Goal: Task Accomplishment & Management: Manage account settings

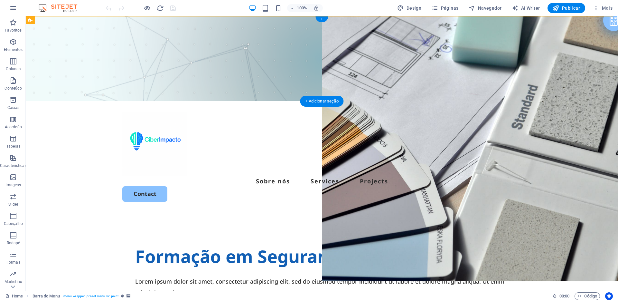
click at [227, 33] on figure at bounding box center [322, 58] width 592 height 85
click at [157, 111] on div at bounding box center [321, 143] width 399 height 64
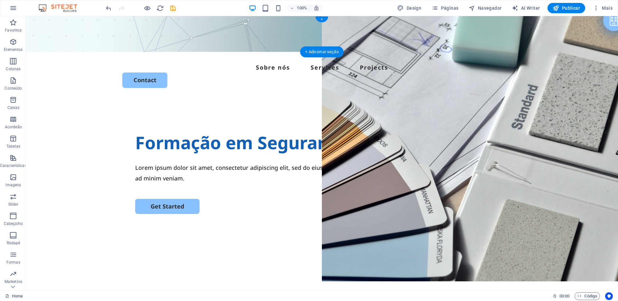
click at [157, 42] on figure at bounding box center [322, 34] width 592 height 36
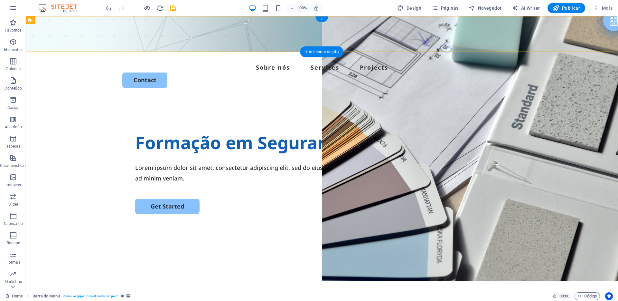
click at [111, 30] on figure at bounding box center [322, 34] width 592 height 36
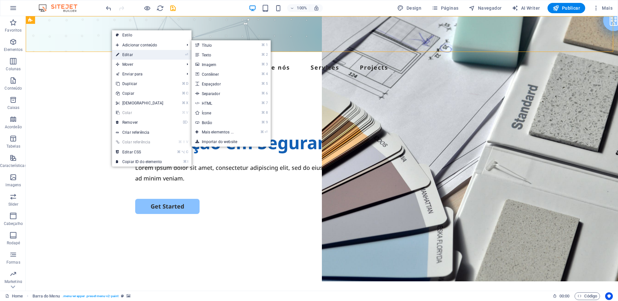
click at [132, 52] on link "⏎ Editar" at bounding box center [139, 55] width 55 height 10
select select "header"
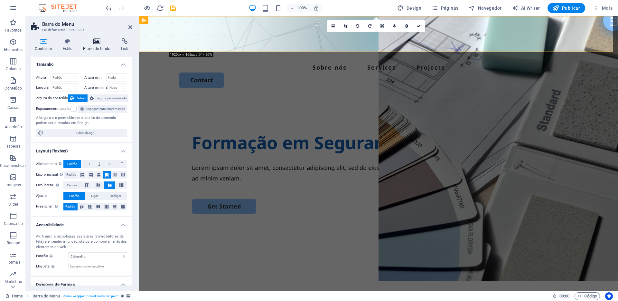
click at [100, 42] on icon at bounding box center [96, 41] width 35 height 6
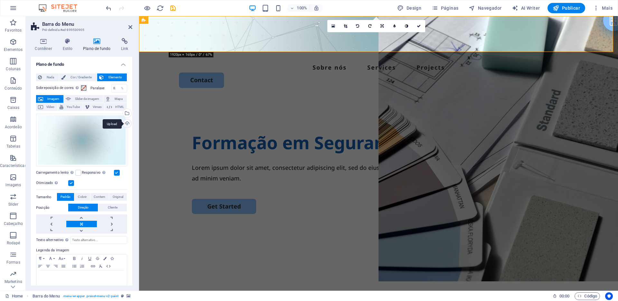
click at [124, 124] on div "Upload" at bounding box center [127, 124] width 10 height 10
click at [128, 122] on div "Upload" at bounding box center [127, 124] width 10 height 10
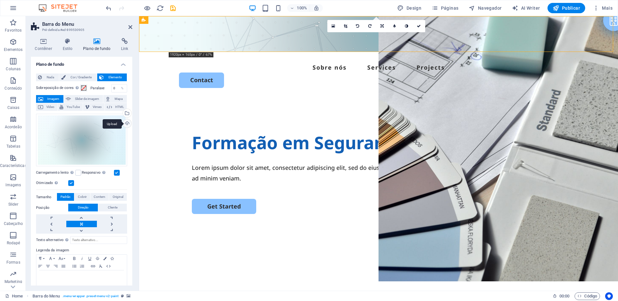
click at [126, 124] on div "Upload" at bounding box center [127, 124] width 10 height 10
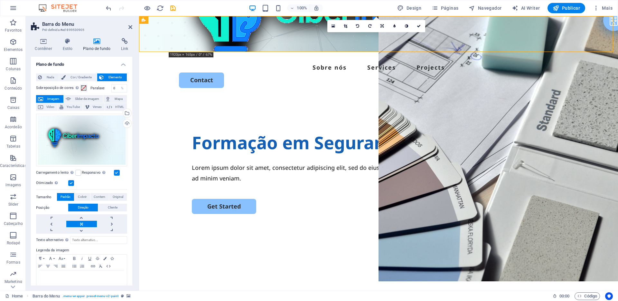
click at [244, 42] on figure at bounding box center [378, 34] width 479 height 36
click at [126, 125] on div "Upload" at bounding box center [127, 124] width 10 height 10
click at [125, 123] on div "Upload" at bounding box center [127, 124] width 10 height 10
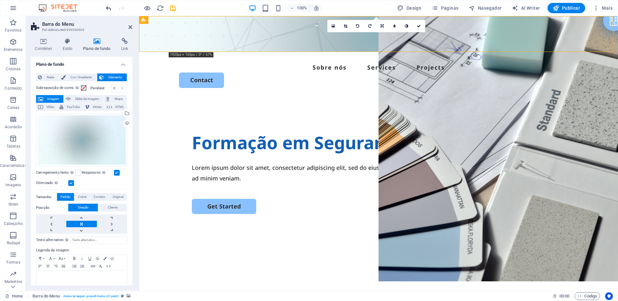
click at [108, 7] on icon "undo" at bounding box center [108, 8] width 7 height 7
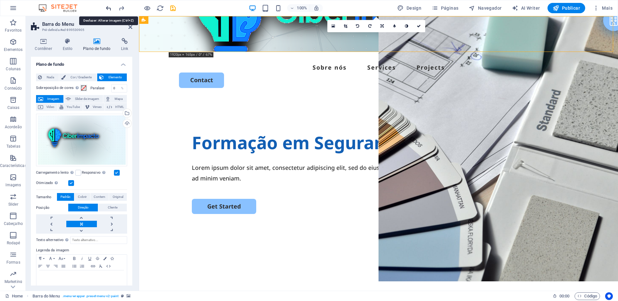
click at [108, 7] on icon "undo" at bounding box center [108, 8] width 7 height 7
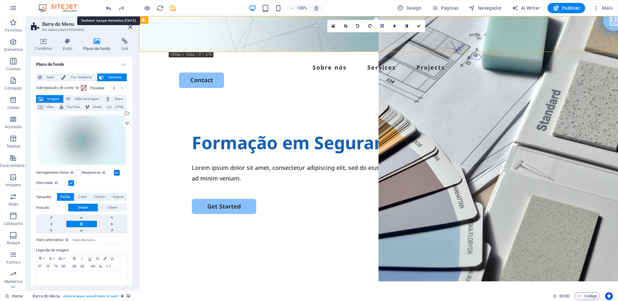
click at [108, 7] on icon "undo" at bounding box center [108, 8] width 7 height 7
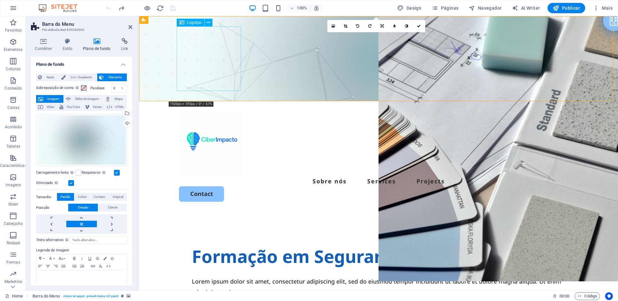
click at [192, 111] on div at bounding box center [378, 143] width 399 height 64
click at [207, 22] on icon at bounding box center [209, 22] width 4 height 7
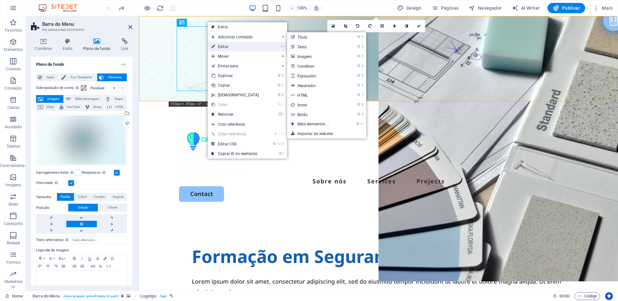
click at [226, 46] on link "⏎ Editar" at bounding box center [235, 47] width 55 height 10
select select "px"
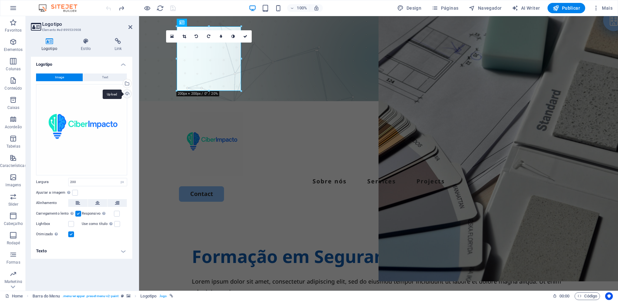
click at [128, 95] on div "Upload" at bounding box center [127, 95] width 10 height 10
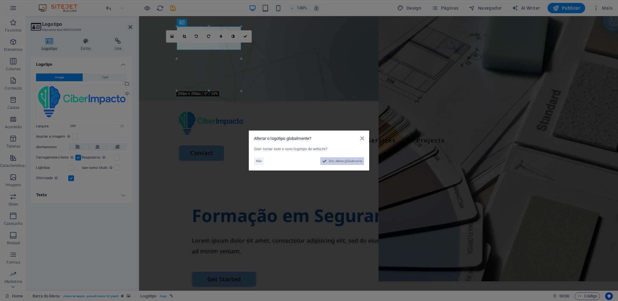
click at [338, 164] on span "Sim, alterar globalmente" at bounding box center [345, 161] width 33 height 8
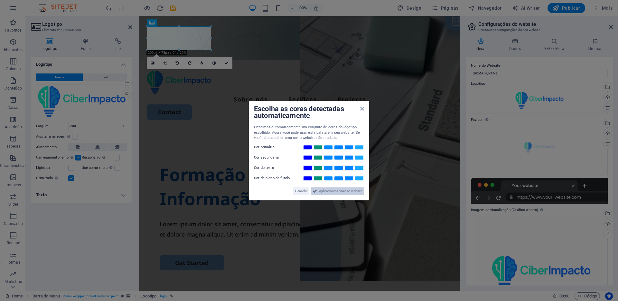
click at [357, 190] on span "Aplicar novas cores ao website" at bounding box center [340, 191] width 43 height 8
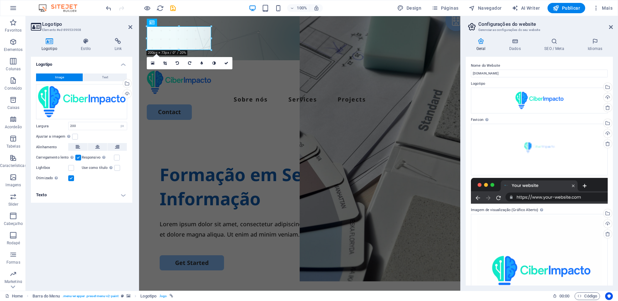
click at [279, 56] on figure at bounding box center [299, 38] width 321 height 44
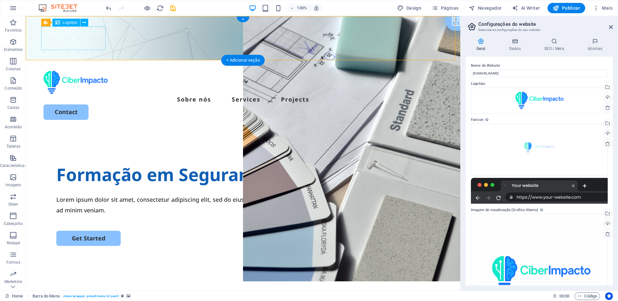
click at [103, 71] on div at bounding box center [242, 83] width 399 height 24
click at [86, 24] on button at bounding box center [84, 23] width 8 height 8
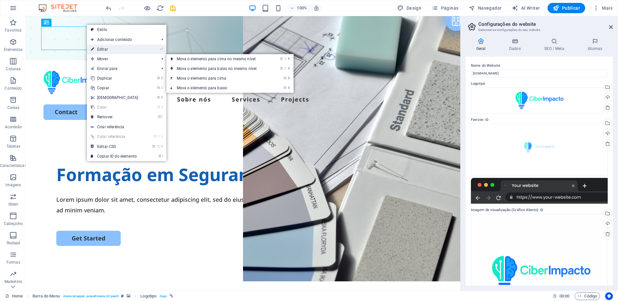
click at [106, 52] on link "⏎ Editar" at bounding box center [114, 49] width 55 height 10
select select "px"
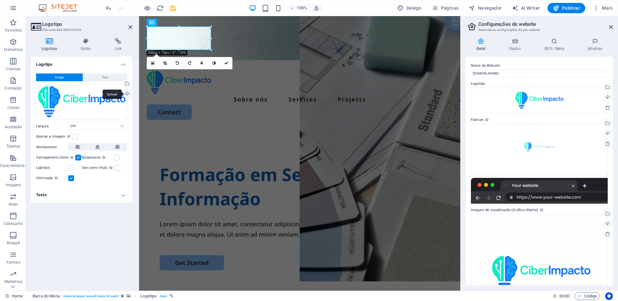
click at [128, 96] on div "Upload" at bounding box center [127, 95] width 10 height 10
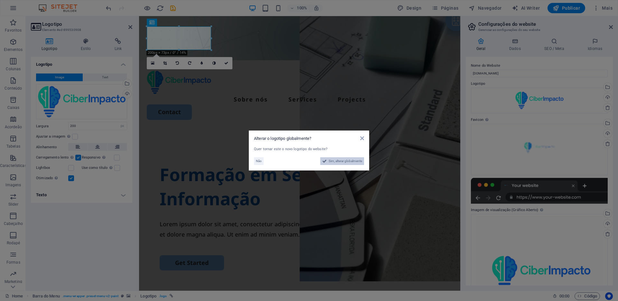
click at [351, 162] on span "Sim, alterar globalmente" at bounding box center [345, 161] width 33 height 8
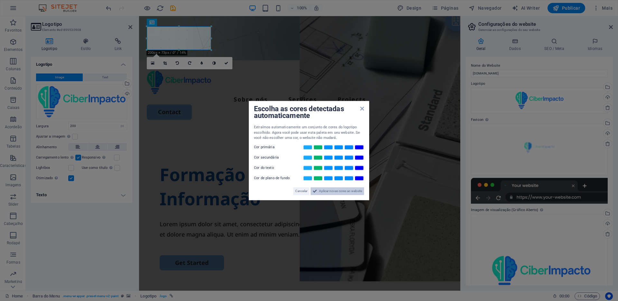
click at [354, 188] on span "Aplicar novas cores ao website" at bounding box center [340, 191] width 43 height 8
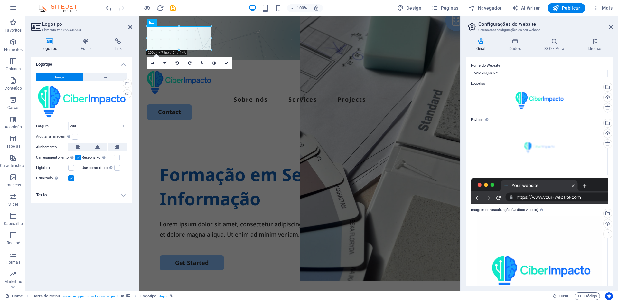
click at [226, 51] on figure at bounding box center [299, 38] width 321 height 44
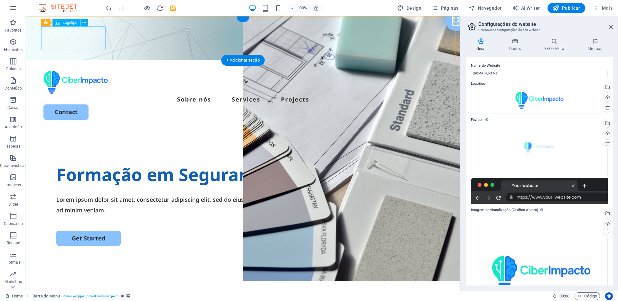
click at [82, 71] on div at bounding box center [242, 83] width 399 height 24
click at [84, 24] on icon at bounding box center [84, 22] width 4 height 7
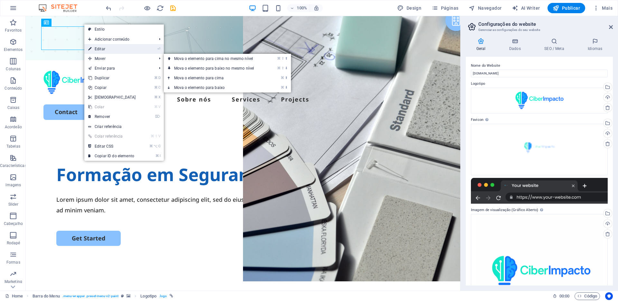
click at [105, 51] on link "⏎ Editar" at bounding box center [111, 49] width 55 height 10
select select "px"
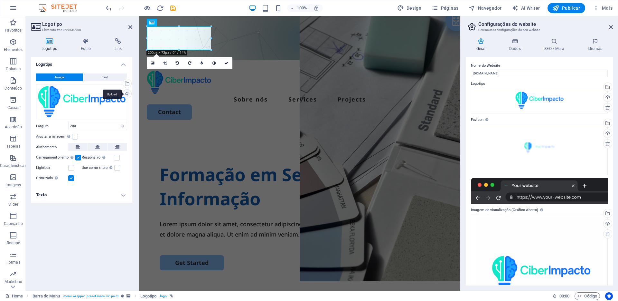
click at [128, 94] on div "Upload" at bounding box center [127, 95] width 10 height 10
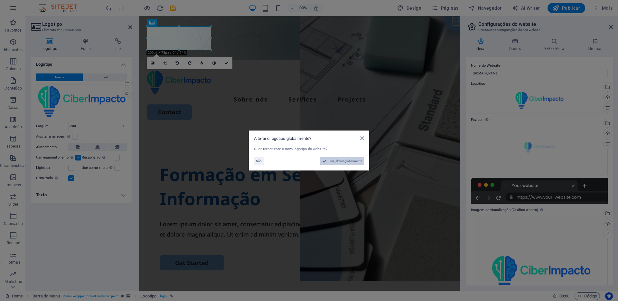
click at [340, 162] on span "Sim, alterar globalmente" at bounding box center [345, 161] width 33 height 8
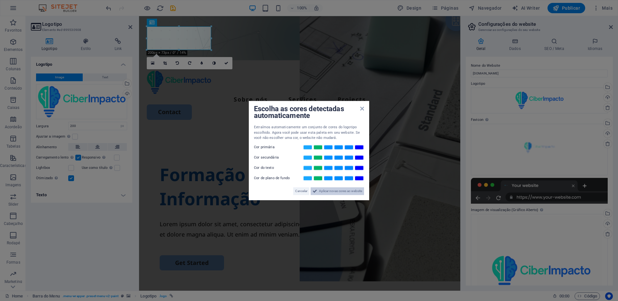
click at [346, 191] on span "Aplicar novas cores ao website" at bounding box center [340, 191] width 43 height 8
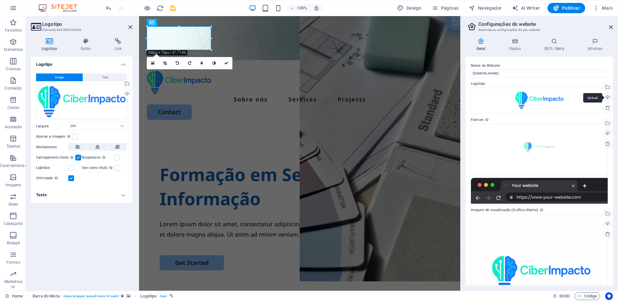
click at [610, 98] on div "Upload" at bounding box center [607, 98] width 10 height 10
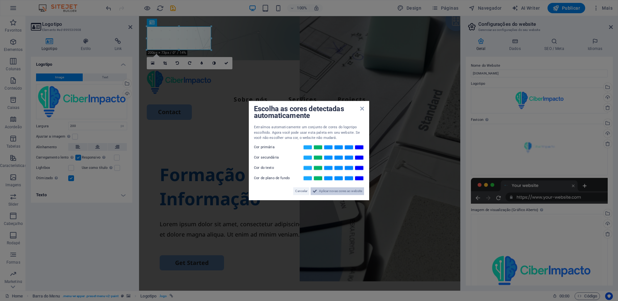
drag, startPoint x: 335, startPoint y: 190, endPoint x: 195, endPoint y: 169, distance: 141.7
click at [335, 190] on span "Aplicar novas cores ao website" at bounding box center [340, 191] width 43 height 8
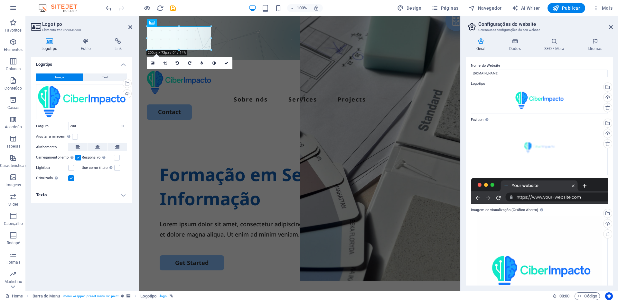
click at [247, 54] on figure at bounding box center [299, 38] width 321 height 44
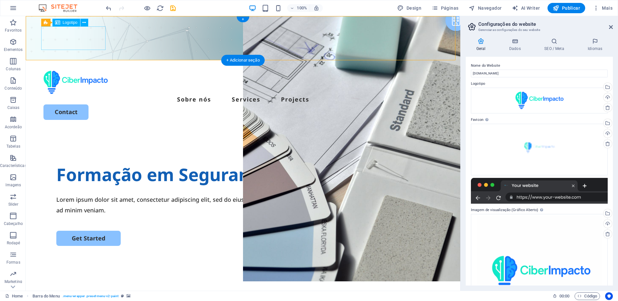
click at [99, 71] on div at bounding box center [242, 83] width 399 height 24
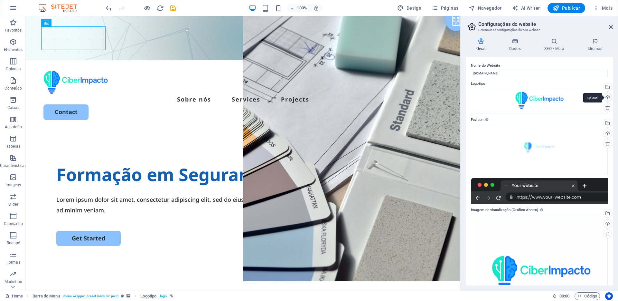
click at [606, 100] on div "Upload" at bounding box center [607, 98] width 10 height 10
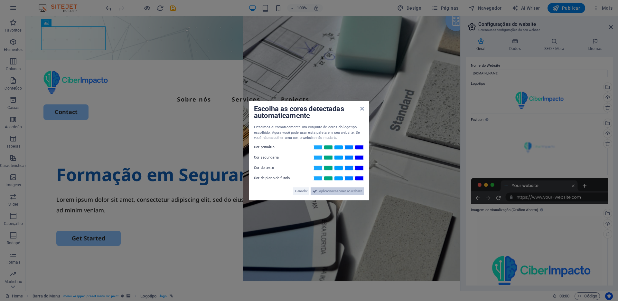
click at [326, 193] on span "Aplicar novas cores ao website" at bounding box center [340, 191] width 43 height 8
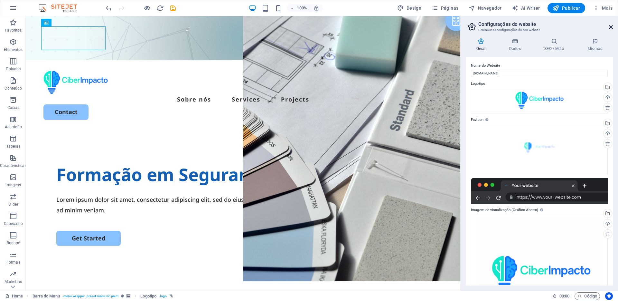
click at [611, 27] on icon at bounding box center [611, 26] width 4 height 5
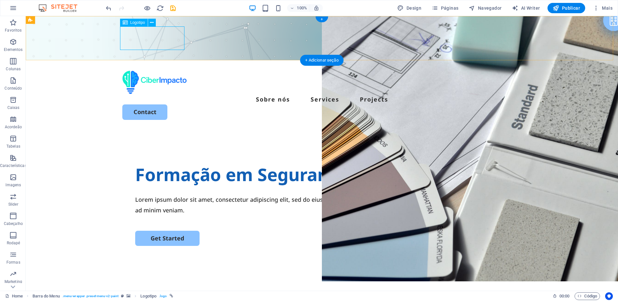
click at [149, 71] on div at bounding box center [321, 83] width 399 height 24
click at [152, 22] on icon at bounding box center [152, 22] width 4 height 7
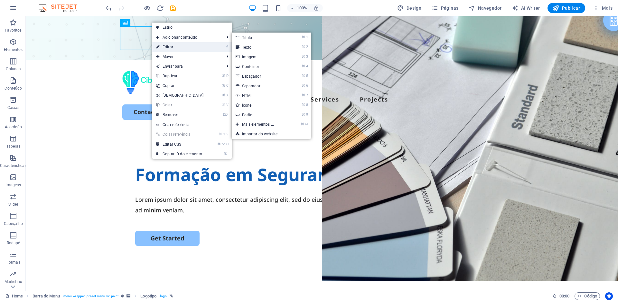
click at [163, 44] on link "⏎ Editar" at bounding box center [179, 47] width 55 height 10
select select "px"
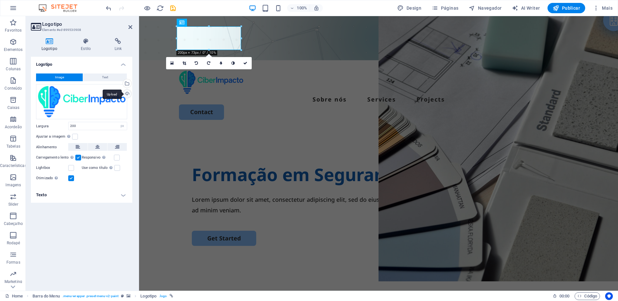
click at [126, 97] on div "Upload" at bounding box center [127, 95] width 10 height 10
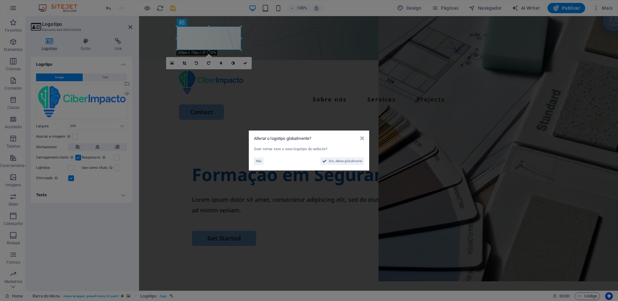
click at [337, 165] on div "Quer tornar este o novo logotipo do website? Não Sim, alterar globalmente" at bounding box center [309, 156] width 110 height 19
click at [338, 162] on span "Sim, alterar globalmente" at bounding box center [345, 161] width 33 height 8
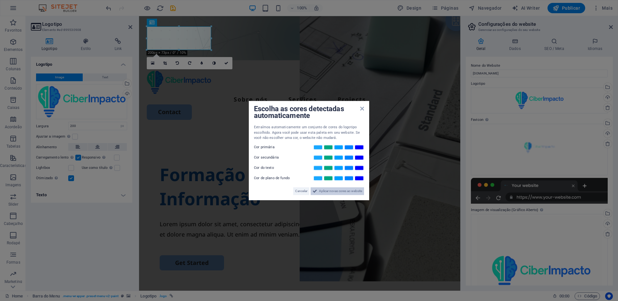
click at [345, 193] on span "Aplicar novas cores ao website" at bounding box center [340, 191] width 43 height 8
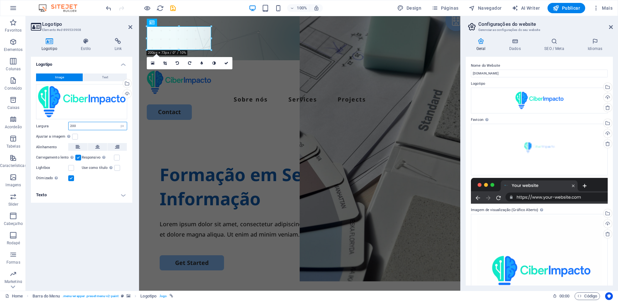
click at [89, 126] on input "200" at bounding box center [98, 126] width 58 height 8
type input "2"
type input "1"
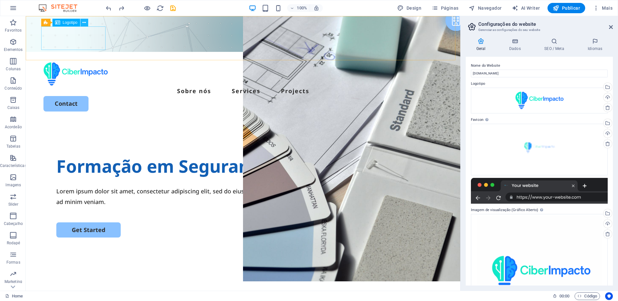
click at [83, 23] on icon at bounding box center [84, 22] width 4 height 7
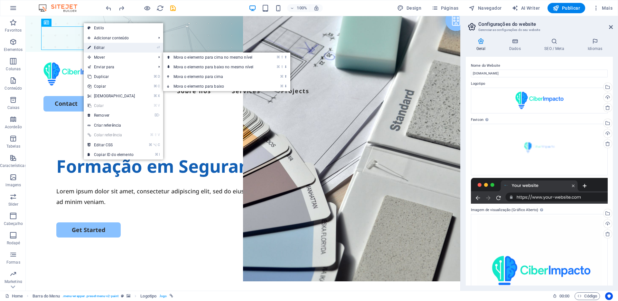
click at [104, 49] on link "⏎ Editar" at bounding box center [111, 48] width 55 height 10
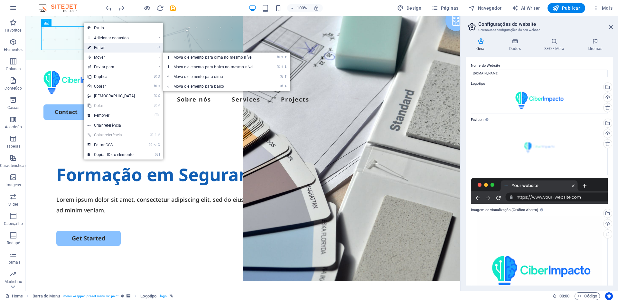
select select "px"
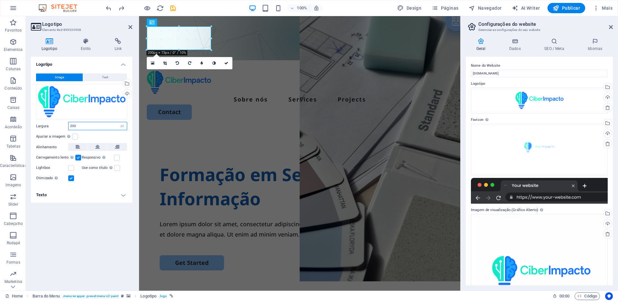
click at [80, 124] on input "200" at bounding box center [98, 126] width 58 height 8
type input "2"
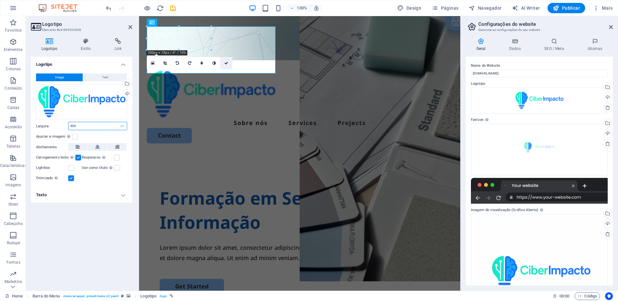
type input "400"
click at [224, 63] on link at bounding box center [226, 63] width 12 height 12
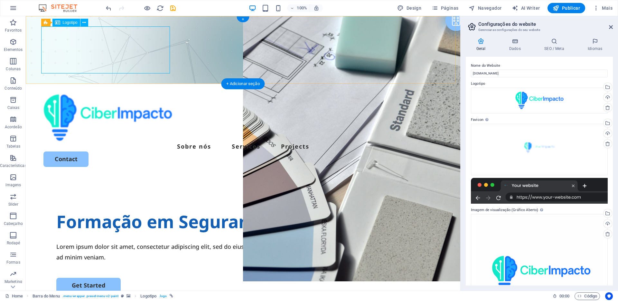
click at [140, 94] on div at bounding box center [242, 117] width 399 height 47
click at [146, 94] on div at bounding box center [242, 117] width 399 height 47
click at [87, 94] on div at bounding box center [242, 117] width 399 height 47
click at [85, 24] on icon at bounding box center [84, 22] width 4 height 7
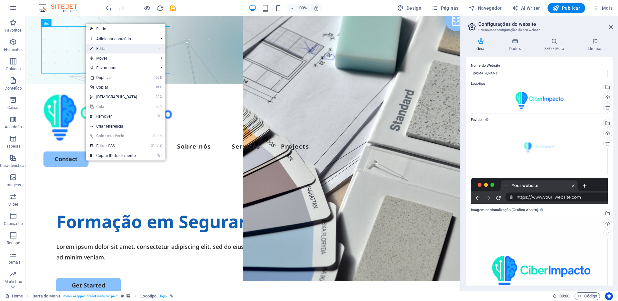
click at [107, 47] on link "⏎ Editar" at bounding box center [113, 49] width 55 height 10
select select "px"
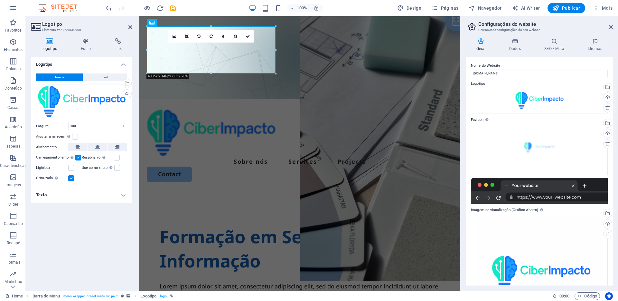
drag, startPoint x: 54, startPoint y: 127, endPoint x: 37, endPoint y: 126, distance: 16.8
click at [37, 126] on label "Largura" at bounding box center [52, 126] width 32 height 4
click at [126, 97] on div "Upload" at bounding box center [127, 95] width 10 height 10
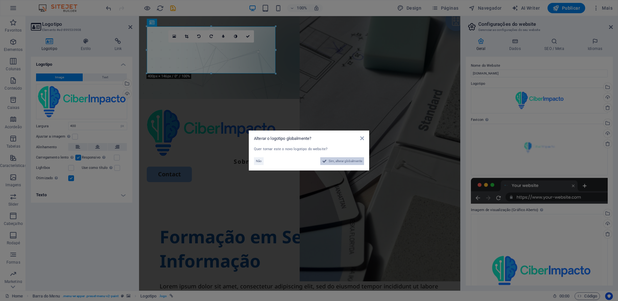
click at [343, 163] on span "Sim, alterar globalmente" at bounding box center [345, 161] width 33 height 8
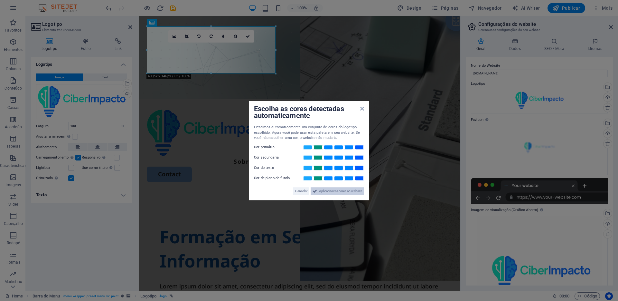
click at [348, 191] on span "Aplicar novas cores ao website" at bounding box center [340, 191] width 43 height 8
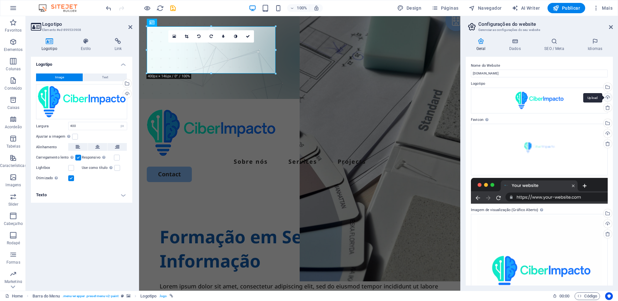
click at [606, 98] on div "Upload" at bounding box center [607, 98] width 10 height 10
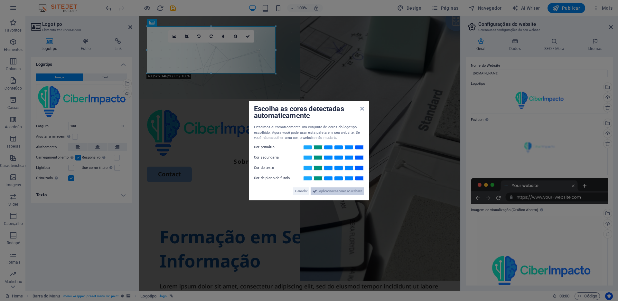
click at [341, 190] on span "Aplicar novas cores ao website" at bounding box center [340, 191] width 43 height 8
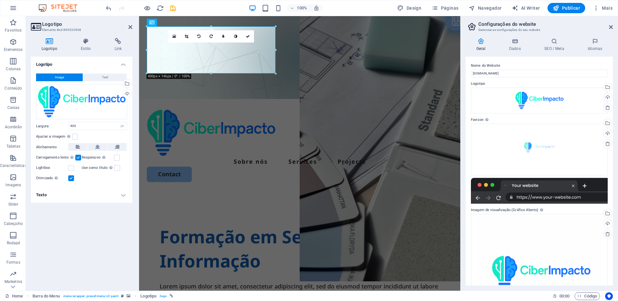
click at [303, 87] on figure at bounding box center [299, 57] width 321 height 83
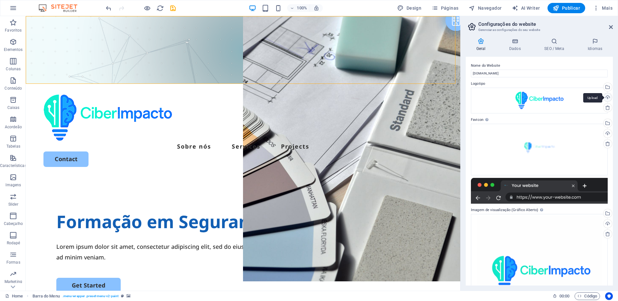
click at [606, 96] on div "Upload" at bounding box center [607, 98] width 10 height 10
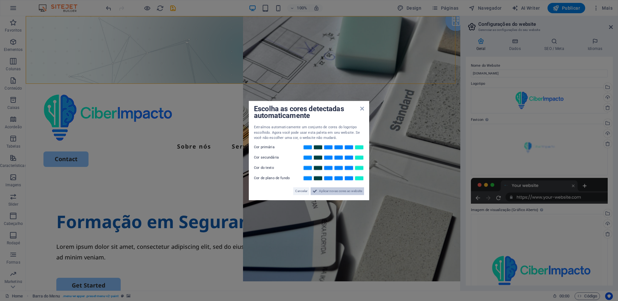
click at [351, 191] on span "Aplicar novas cores ao website" at bounding box center [340, 191] width 43 height 8
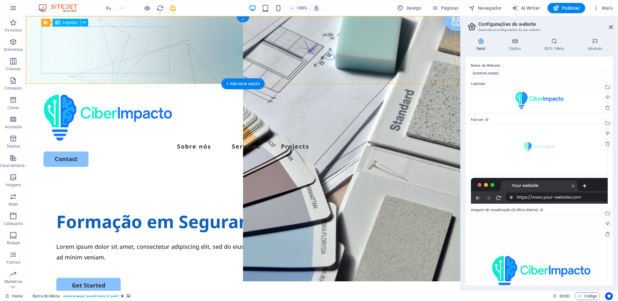
click at [119, 94] on div at bounding box center [242, 117] width 399 height 47
click at [83, 24] on icon at bounding box center [84, 22] width 4 height 7
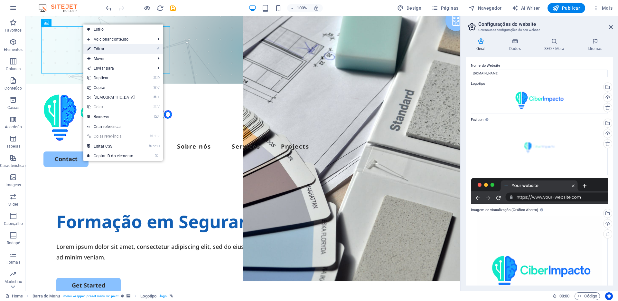
click at [109, 46] on link "⏎ Editar" at bounding box center [110, 49] width 55 height 10
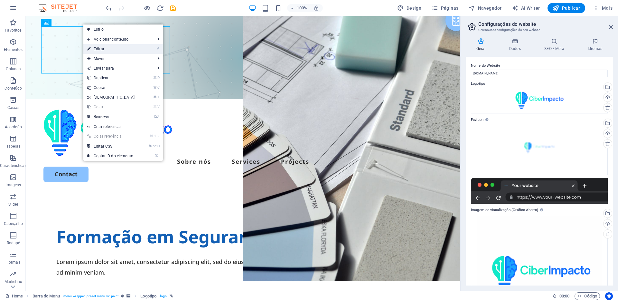
select select "px"
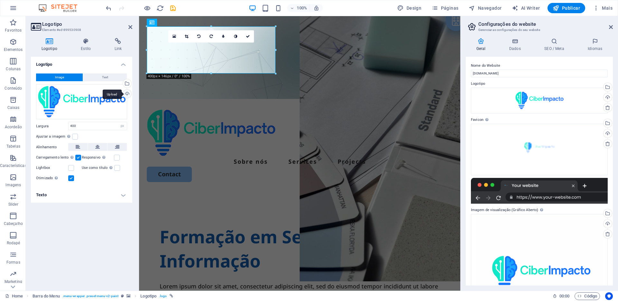
click at [128, 96] on div "Upload" at bounding box center [127, 95] width 10 height 10
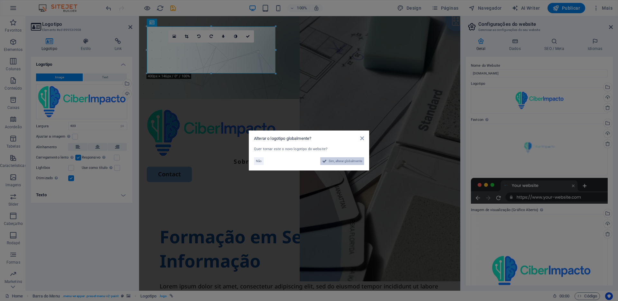
click at [358, 163] on span "Sim, alterar globalmente" at bounding box center [345, 161] width 33 height 8
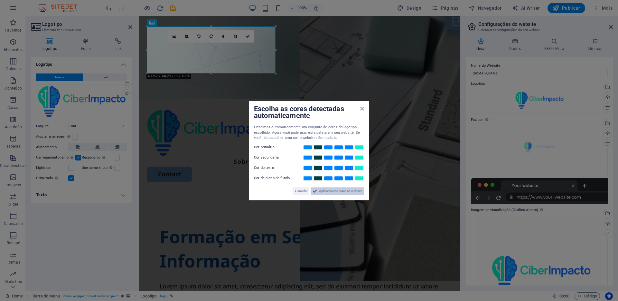
click at [361, 189] on span "Aplicar novas cores ao website" at bounding box center [340, 191] width 43 height 8
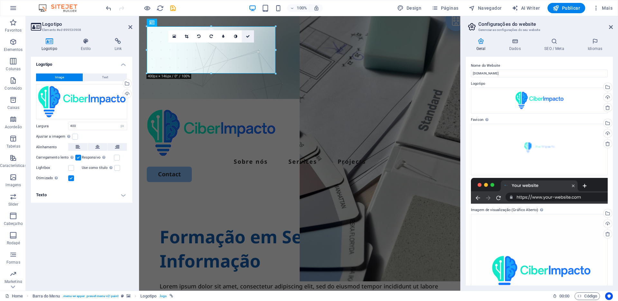
click at [249, 35] on icon at bounding box center [248, 36] width 4 height 4
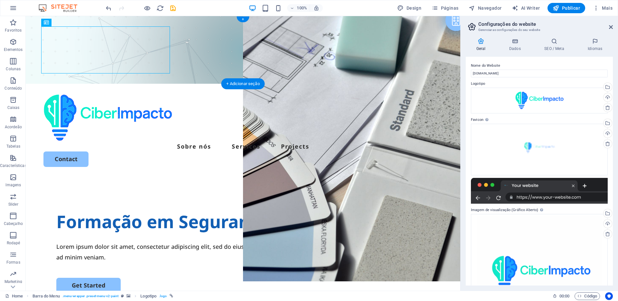
click at [196, 70] on figure at bounding box center [243, 50] width 435 height 68
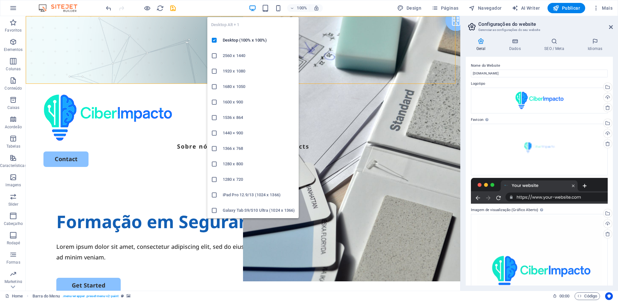
click at [255, 9] on icon "button" at bounding box center [252, 8] width 7 height 7
click at [235, 37] on h6 "Desktop (100% x 100%)" at bounding box center [259, 40] width 72 height 8
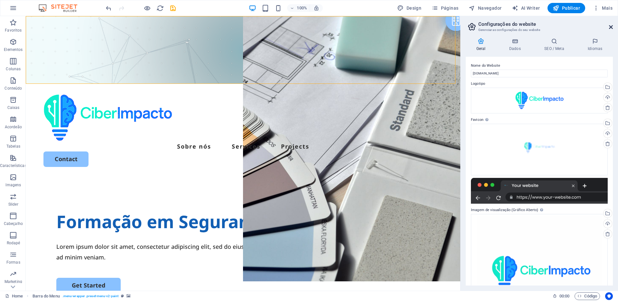
click at [610, 26] on icon at bounding box center [611, 26] width 4 height 5
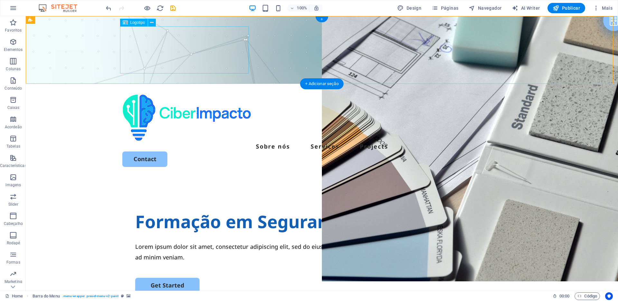
click at [159, 94] on div at bounding box center [321, 117] width 399 height 47
click at [194, 94] on div at bounding box center [321, 117] width 399 height 47
select select "px"
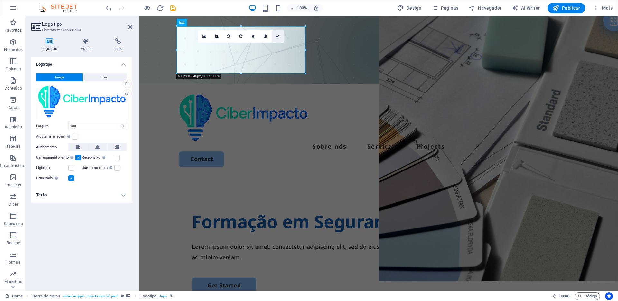
click at [279, 35] on icon at bounding box center [278, 36] width 4 height 4
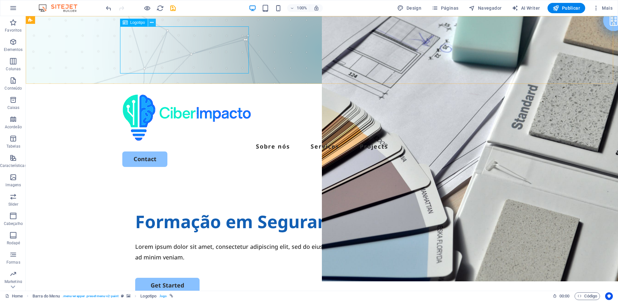
click at [153, 23] on icon at bounding box center [152, 22] width 4 height 7
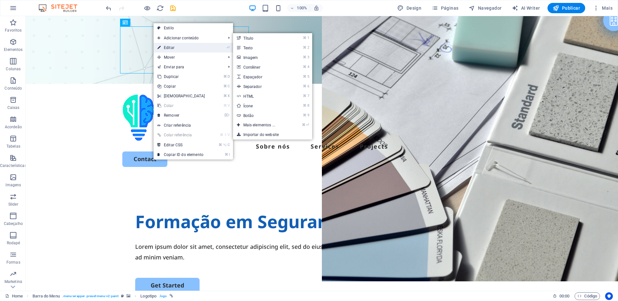
click at [175, 49] on link "⏎ Editar" at bounding box center [181, 48] width 55 height 10
select select "px"
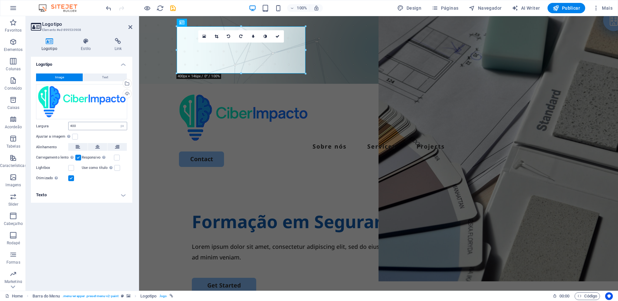
click at [87, 130] on div "400 Padrão automático px rem % em vh vw" at bounding box center [97, 126] width 59 height 8
click at [88, 128] on input "400" at bounding box center [98, 126] width 58 height 8
drag, startPoint x: 88, startPoint y: 128, endPoint x: 58, endPoint y: 127, distance: 29.3
click at [58, 127] on div "Largura 400 Padrão automático px rem % em vh vw" at bounding box center [81, 126] width 91 height 8
type input "200"
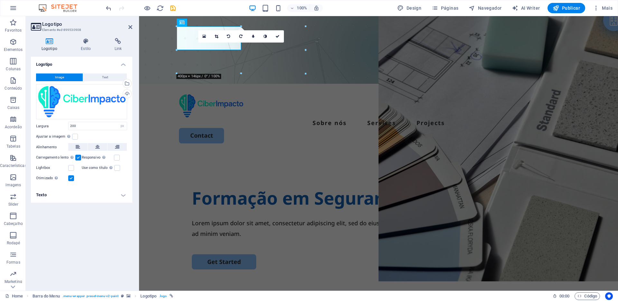
click at [199, 53] on figure at bounding box center [378, 50] width 479 height 68
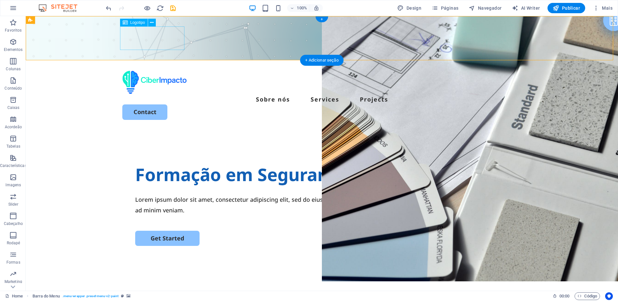
click at [172, 71] on div at bounding box center [321, 83] width 399 height 24
click at [156, 71] on div at bounding box center [321, 83] width 399 height 24
click at [151, 24] on icon at bounding box center [152, 22] width 4 height 7
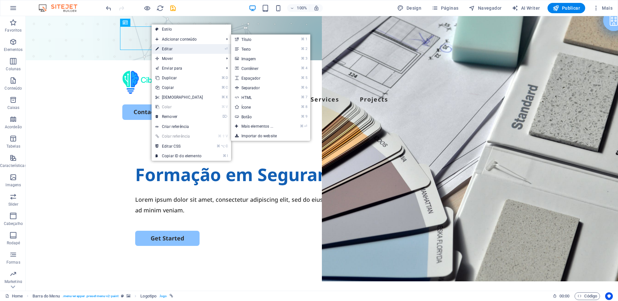
click at [175, 48] on link "⏎ Editar" at bounding box center [179, 49] width 55 height 10
select select "px"
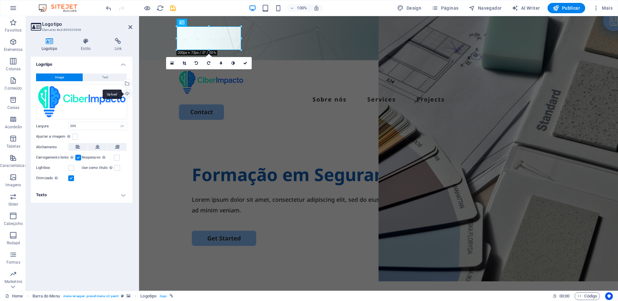
click at [128, 95] on div "Upload" at bounding box center [127, 95] width 10 height 10
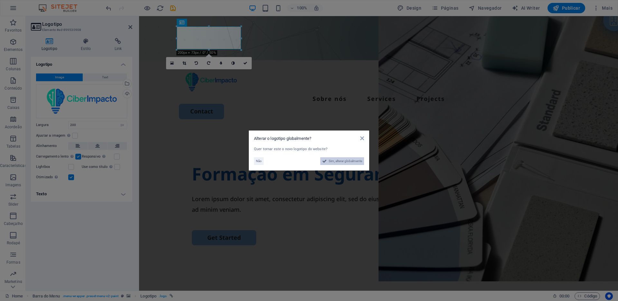
click at [341, 162] on span "Sim, alterar globalmente" at bounding box center [345, 161] width 33 height 8
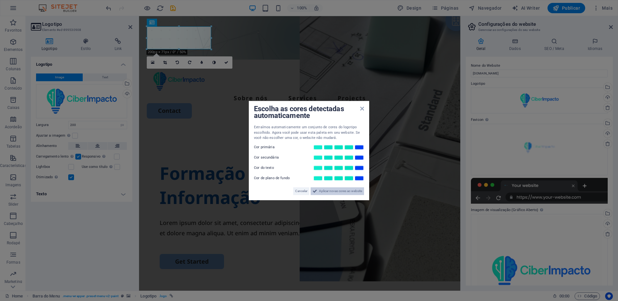
click at [357, 190] on span "Aplicar novas cores ao website" at bounding box center [340, 191] width 43 height 8
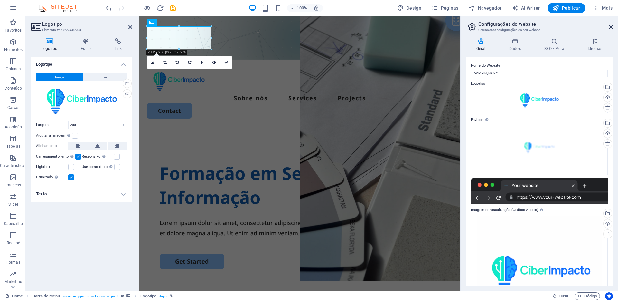
click at [612, 25] on icon at bounding box center [611, 26] width 4 height 5
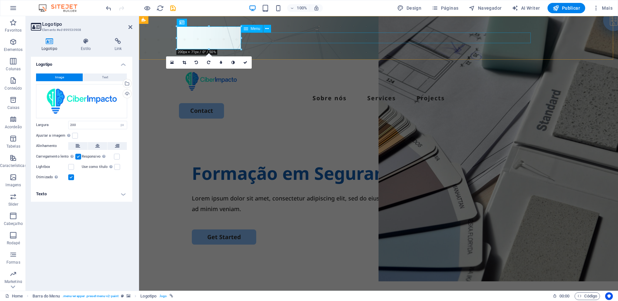
click at [249, 93] on nav "Sobre nós Services Projects" at bounding box center [378, 98] width 399 height 10
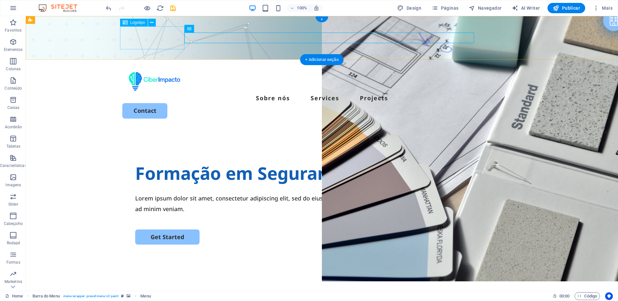
click at [167, 70] on div at bounding box center [321, 81] width 399 height 23
click at [152, 23] on icon at bounding box center [152, 22] width 4 height 7
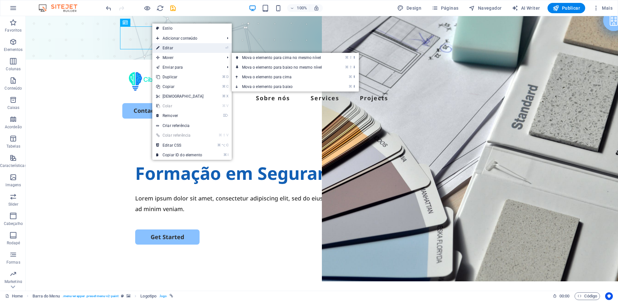
click at [179, 50] on link "⏎ Editar" at bounding box center [179, 48] width 55 height 10
select select "px"
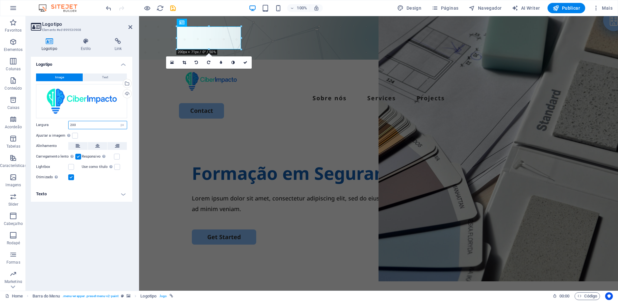
click at [86, 122] on input "200" at bounding box center [98, 125] width 58 height 8
drag, startPoint x: 86, startPoint y: 122, endPoint x: 33, endPoint y: 123, distance: 52.8
click at [33, 123] on div "Image Text Arraste os arquivos aqui, clique para escolher os arquivos ou seleci…" at bounding box center [81, 127] width 101 height 118
click at [127, 96] on div "Upload" at bounding box center [127, 95] width 10 height 10
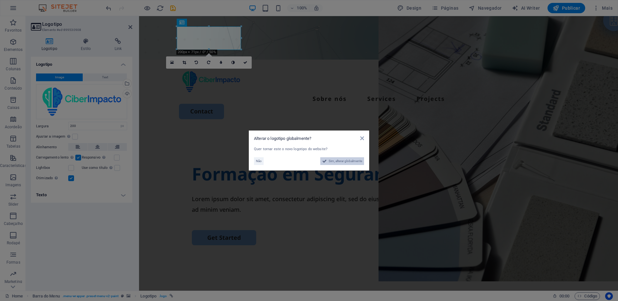
click at [348, 161] on span "Sim, alterar globalmente" at bounding box center [345, 161] width 33 height 8
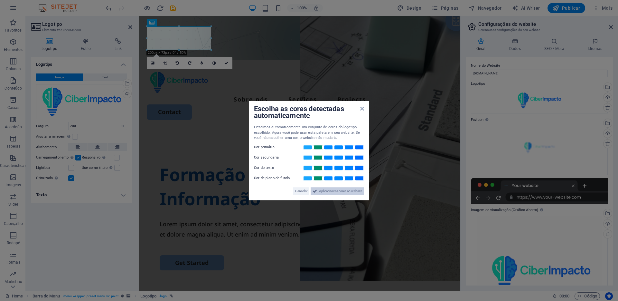
drag, startPoint x: 329, startPoint y: 192, endPoint x: 190, endPoint y: 175, distance: 140.7
click at [329, 192] on span "Aplicar novas cores ao website" at bounding box center [340, 191] width 43 height 8
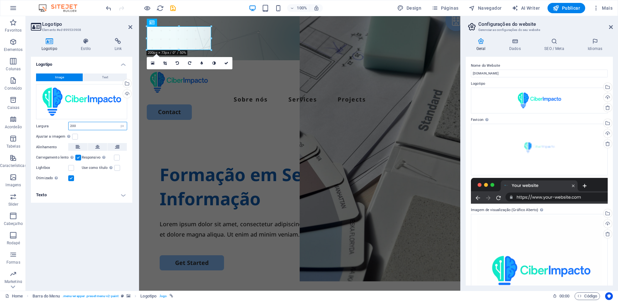
click at [87, 128] on input "200" at bounding box center [98, 126] width 58 height 8
drag, startPoint x: 87, startPoint y: 128, endPoint x: 52, endPoint y: 127, distance: 34.5
click at [52, 127] on div "Largura 200 Padrão automático px rem % em vh vw" at bounding box center [81, 126] width 91 height 8
type input "400"
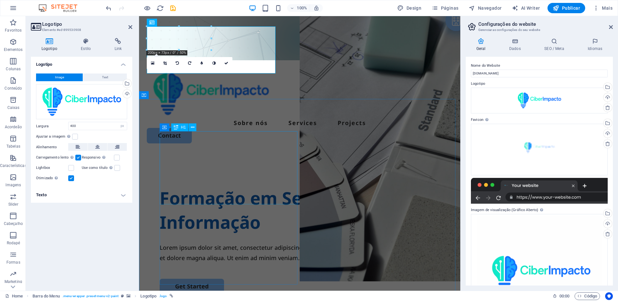
click at [201, 186] on div "Formação em Segurança da Informação" at bounding box center [300, 210] width 280 height 49
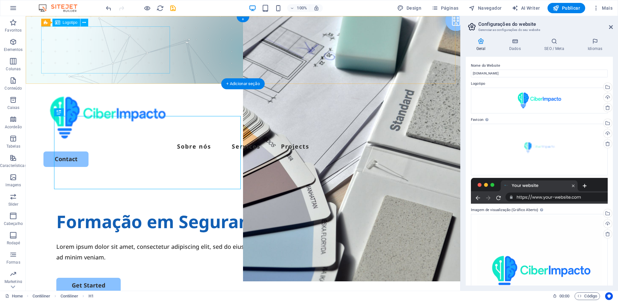
click at [135, 94] on div at bounding box center [242, 117] width 399 height 47
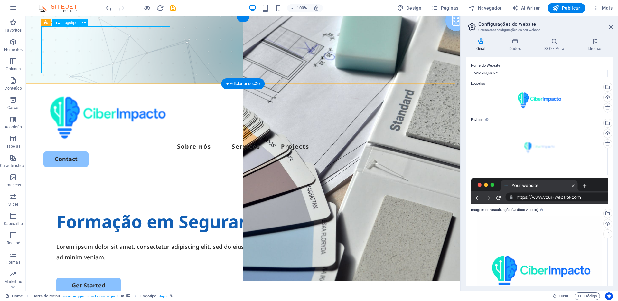
click at [155, 94] on div at bounding box center [242, 117] width 399 height 47
click at [612, 27] on icon at bounding box center [611, 26] width 4 height 5
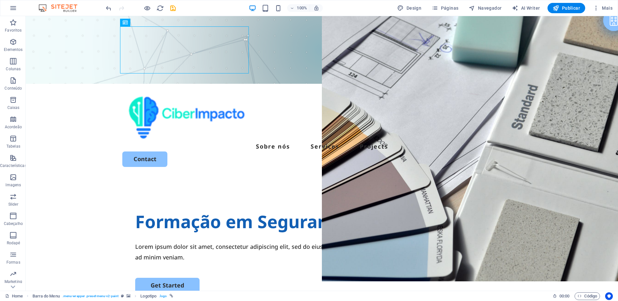
drag, startPoint x: 249, startPoint y: 10, endPoint x: 253, endPoint y: 8, distance: 4.4
click at [249, 10] on div "100% Design Páginas Navegador AI Writer Publicar Mais" at bounding box center [360, 8] width 511 height 10
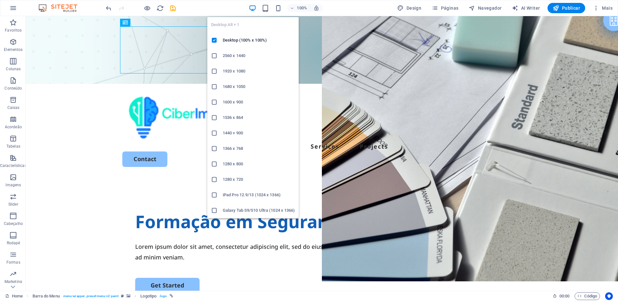
click at [253, 8] on icon "button" at bounding box center [252, 8] width 7 height 7
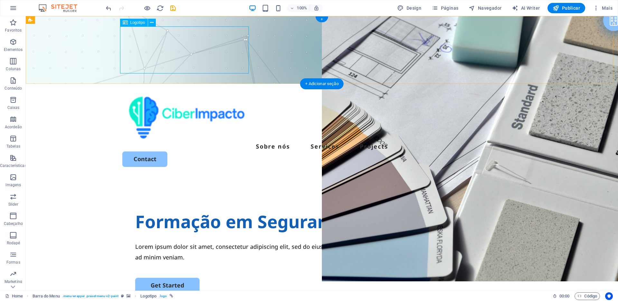
click at [173, 94] on div at bounding box center [321, 117] width 399 height 47
click at [154, 22] on button at bounding box center [152, 23] width 8 height 8
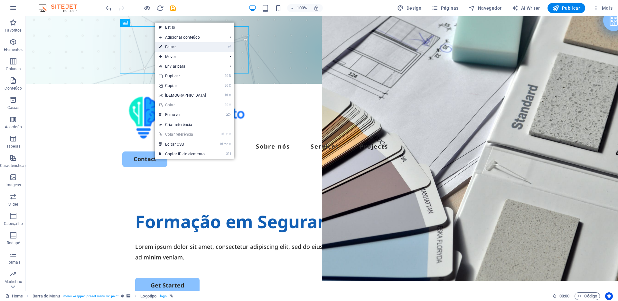
click at [192, 48] on link "⏎ Editar" at bounding box center [182, 47] width 55 height 10
select select "px"
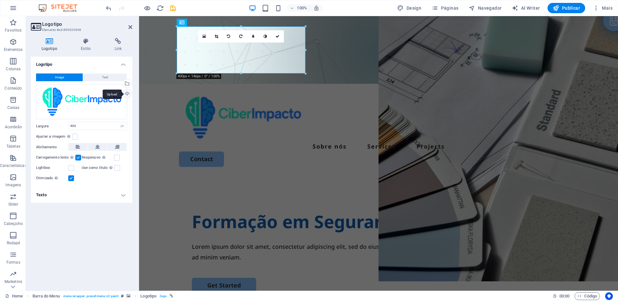
click at [128, 93] on div "Upload" at bounding box center [127, 95] width 10 height 10
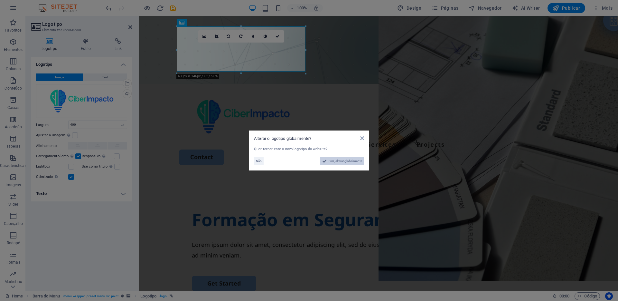
click at [341, 160] on span "Sim, alterar globalmente" at bounding box center [345, 161] width 33 height 8
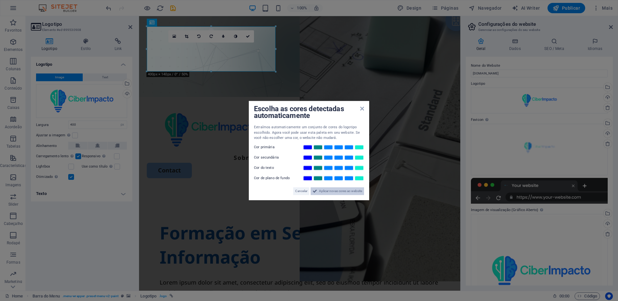
click at [339, 193] on span "Aplicar novas cores ao website" at bounding box center [340, 191] width 43 height 8
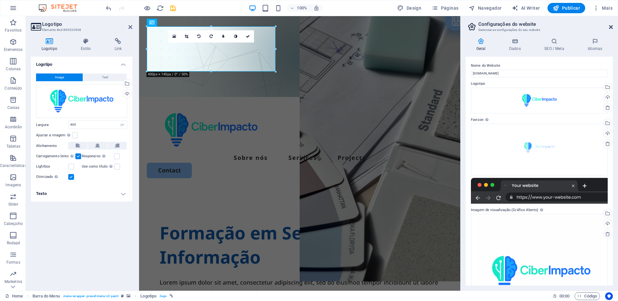
click at [611, 28] on icon at bounding box center [611, 26] width 4 height 5
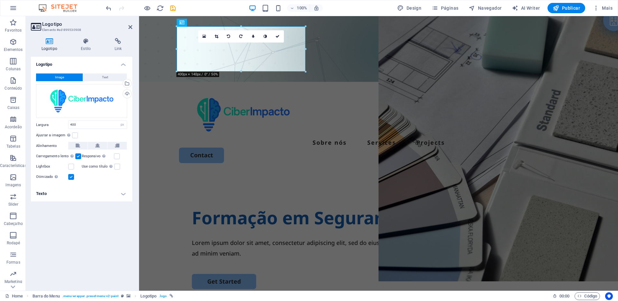
click at [415, 71] on figure at bounding box center [378, 49] width 479 height 66
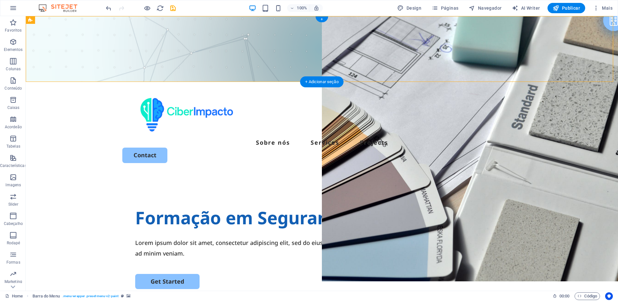
click at [275, 71] on figure at bounding box center [322, 49] width 592 height 66
click at [245, 92] on div at bounding box center [321, 114] width 399 height 45
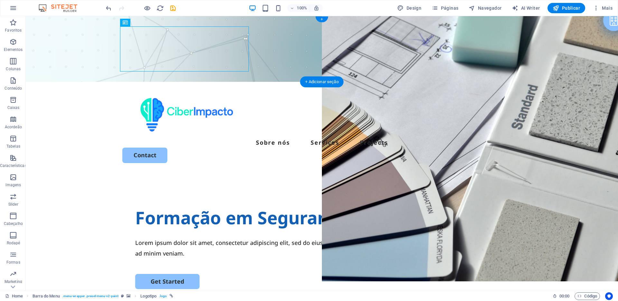
click at [263, 29] on figure at bounding box center [322, 49] width 592 height 66
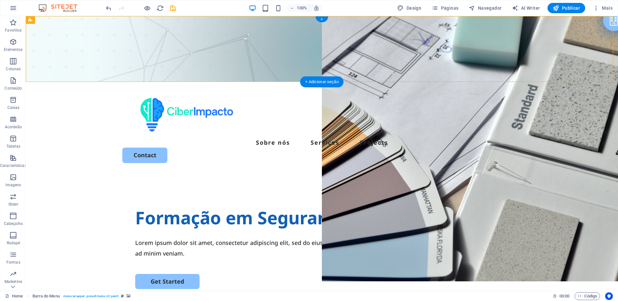
click at [264, 29] on figure at bounding box center [322, 49] width 592 height 66
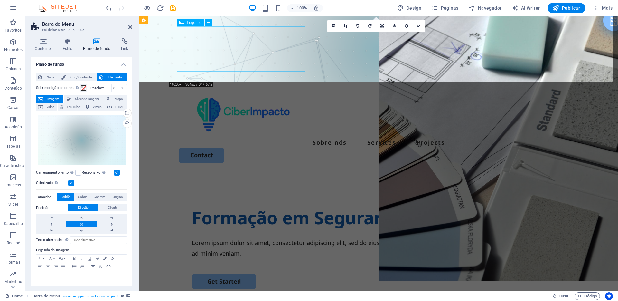
click at [264, 92] on div at bounding box center [378, 114] width 399 height 45
click at [127, 125] on div "Upload" at bounding box center [127, 124] width 10 height 10
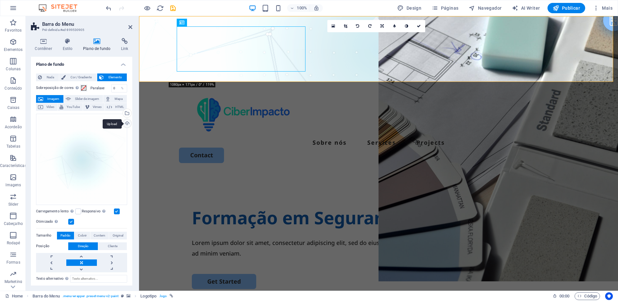
click at [127, 123] on div "Upload" at bounding box center [127, 124] width 10 height 10
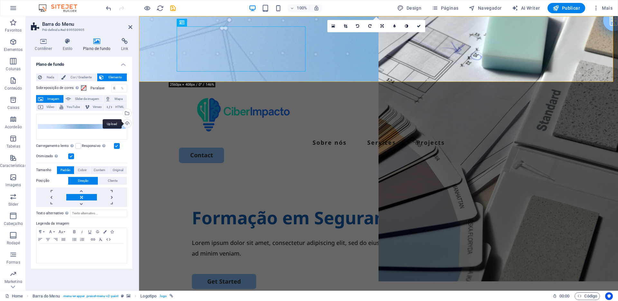
click at [126, 122] on div "Upload" at bounding box center [127, 124] width 10 height 10
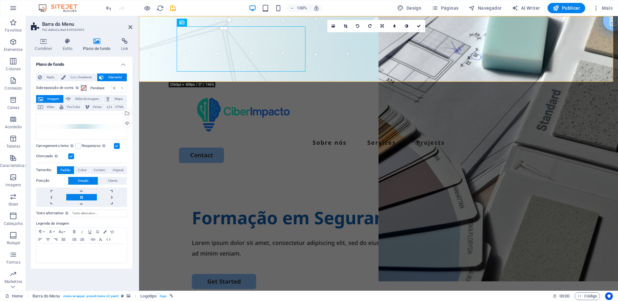
click at [160, 43] on figure at bounding box center [378, 49] width 479 height 66
click at [126, 124] on div "Upload" at bounding box center [127, 124] width 10 height 10
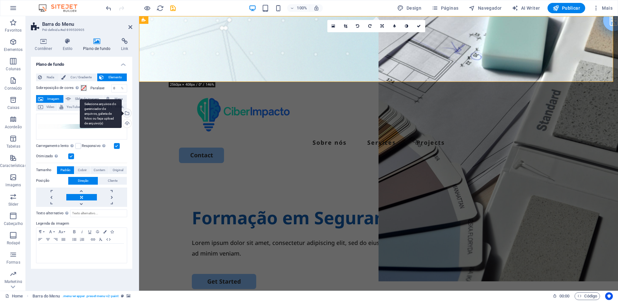
click at [127, 115] on div "Selecione arquivos do gerenciador de arquivos, galeria de fotos ou faça upload …" at bounding box center [127, 114] width 10 height 10
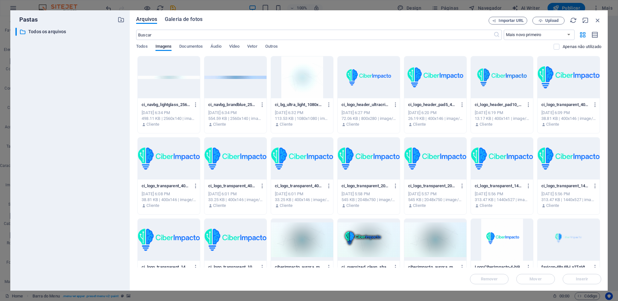
click at [181, 18] on span "Galeria de fotos" at bounding box center [184, 19] width 38 height 8
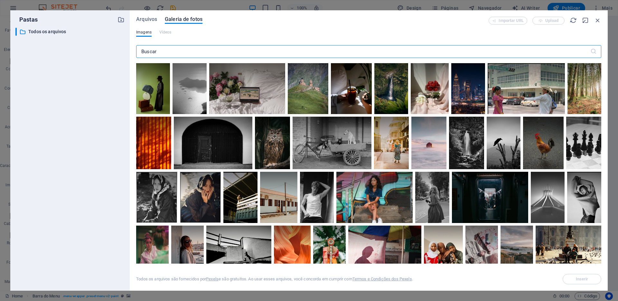
click at [176, 54] on input "text" at bounding box center [363, 51] width 454 height 13
drag, startPoint x: 176, startPoint y: 54, endPoint x: 126, endPoint y: 53, distance: 50.3
click at [126, 53] on div "Pastas ​ Todos os arquivos Todos os arquivos Arquivos Galeria de fotos Importar…" at bounding box center [309, 150] width 598 height 280
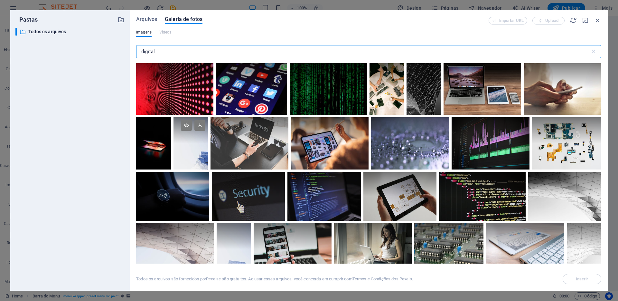
type input "digital"
click at [194, 148] on div at bounding box center [191, 143] width 34 height 52
click at [568, 277] on span "Inserir" at bounding box center [582, 279] width 33 height 4
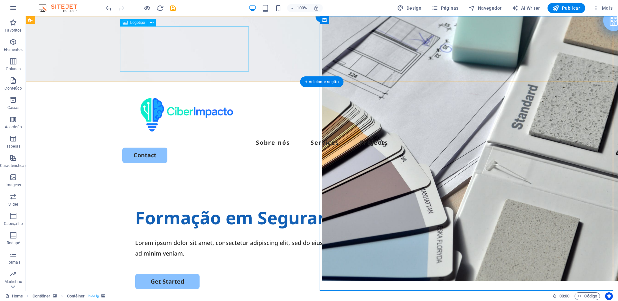
click at [247, 92] on div at bounding box center [321, 114] width 399 height 45
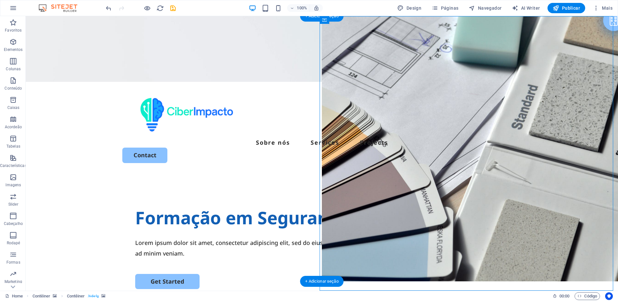
select select "vh"
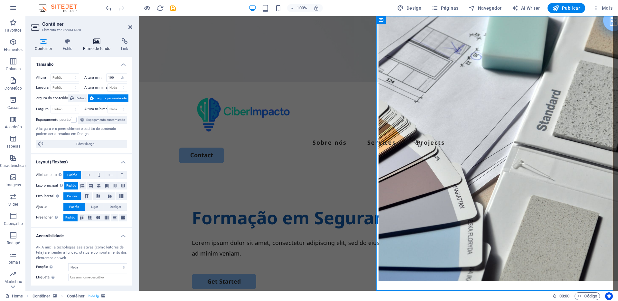
click at [103, 45] on h4 "Plano de fundo" at bounding box center [98, 45] width 38 height 14
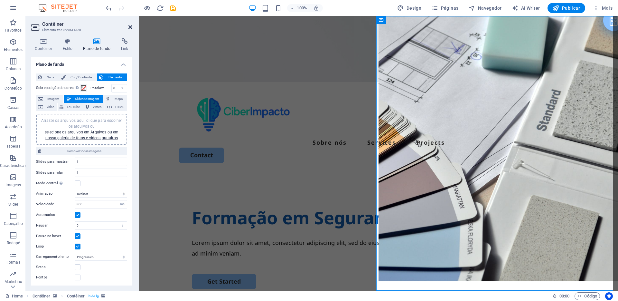
click at [131, 28] on icon at bounding box center [130, 26] width 4 height 5
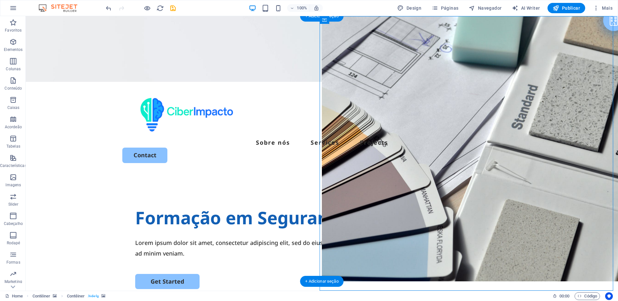
select select "ms"
select select "s"
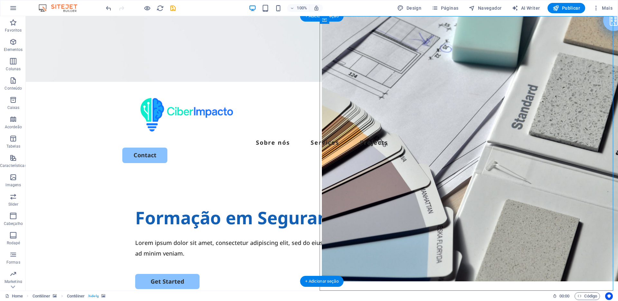
select select "progressive"
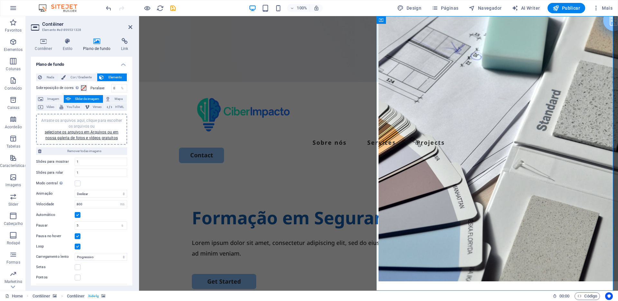
click at [490, 36] on figure at bounding box center [378, 49] width 479 height 66
click at [603, 36] on figure at bounding box center [378, 49] width 479 height 66
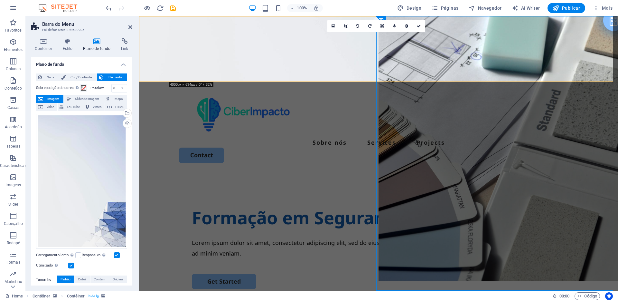
select select "ms"
select select "s"
select select "progressive"
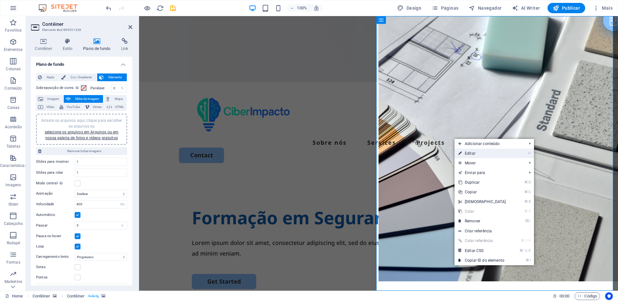
click at [478, 156] on link "⏎ Editar" at bounding box center [482, 153] width 55 height 10
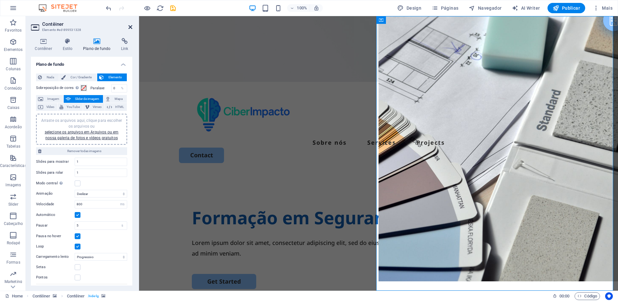
click at [130, 29] on icon at bounding box center [130, 26] width 4 height 5
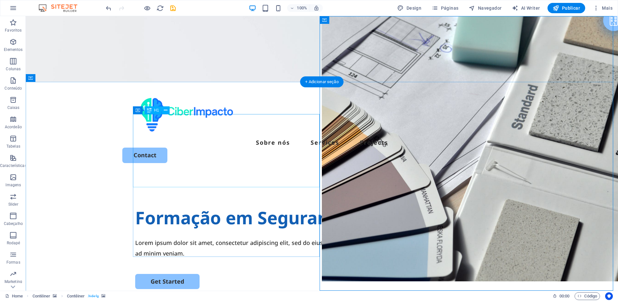
click at [312, 205] on div "Formação em Segurança da Informação" at bounding box center [322, 217] width 374 height 24
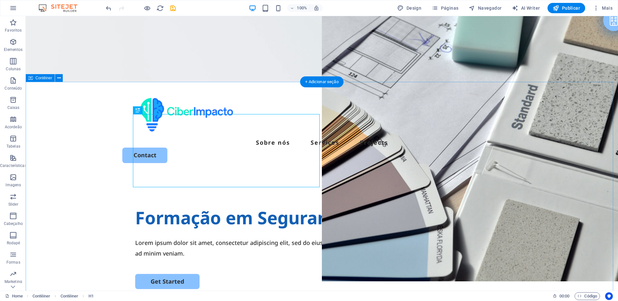
click at [304, 173] on div "Formação em Segurança da Informação Lorem ipsum dolor sit amet, consectetur adi…" at bounding box center [322, 297] width 592 height 248
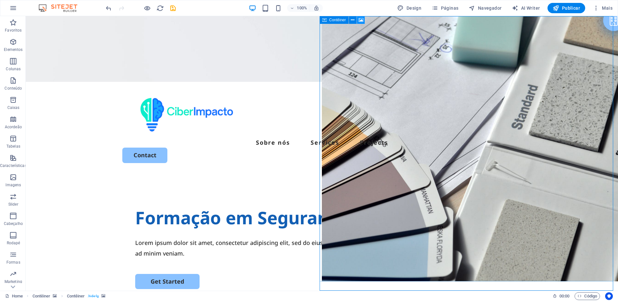
click at [359, 20] on icon at bounding box center [361, 20] width 5 height 7
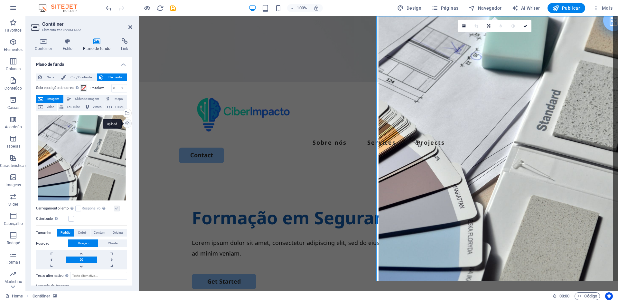
click at [127, 125] on div "Upload" at bounding box center [127, 124] width 10 height 10
click at [127, 112] on div "Selecione arquivos do gerenciador de arquivos, galeria de fotos ou faça upload …" at bounding box center [127, 114] width 10 height 10
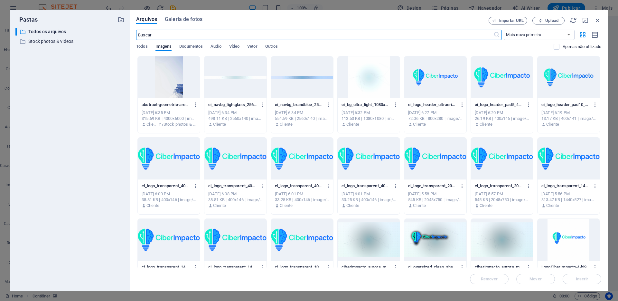
click at [176, 87] on div at bounding box center [169, 77] width 62 height 42
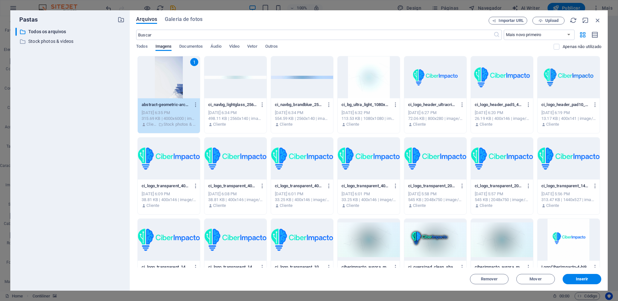
click at [585, 284] on div "Arquivos Galeria de fotos Importar URL Upload ​ Mais novo primeiro Mais antigo …" at bounding box center [369, 150] width 478 height 280
click at [584, 281] on button "Inserir" at bounding box center [582, 279] width 39 height 10
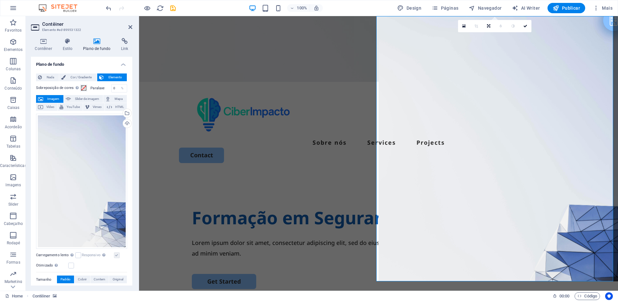
click at [357, 173] on div "Formação em Segurança da Informação Lorem ipsum dolor sit amet, consectetur adi…" at bounding box center [378, 297] width 479 height 248
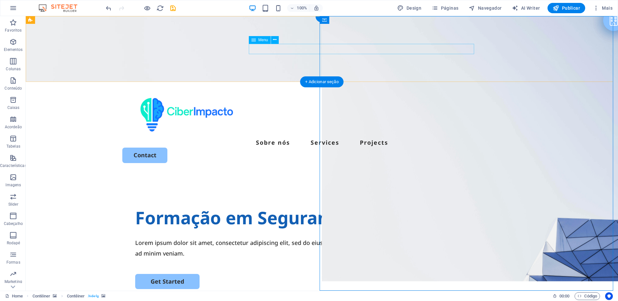
click at [394, 137] on nav "Sobre nós Services Projects" at bounding box center [321, 142] width 399 height 10
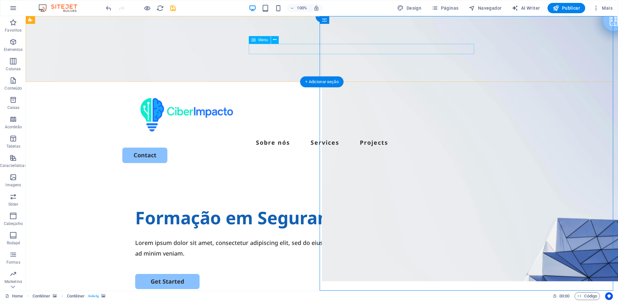
click at [369, 137] on nav "Sobre nós Services Projects" at bounding box center [321, 142] width 399 height 10
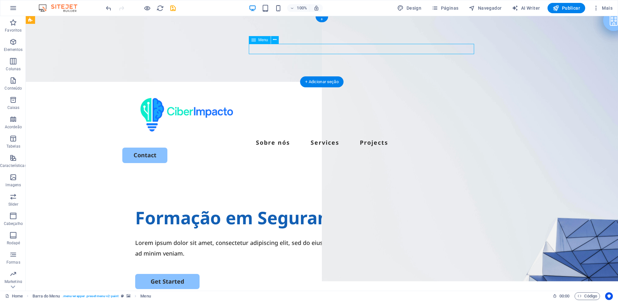
click at [370, 137] on nav "Sobre nós Services Projects" at bounding box center [321, 142] width 399 height 10
click at [368, 137] on nav "Sobre nós Services Projects" at bounding box center [321, 142] width 399 height 10
select select
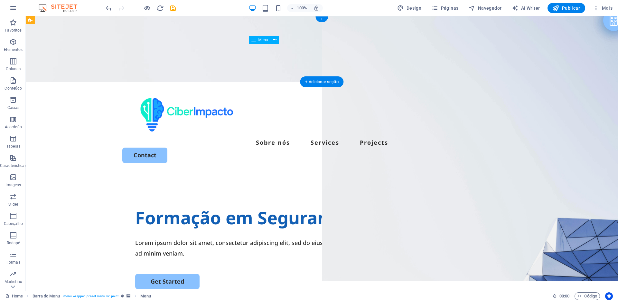
select select
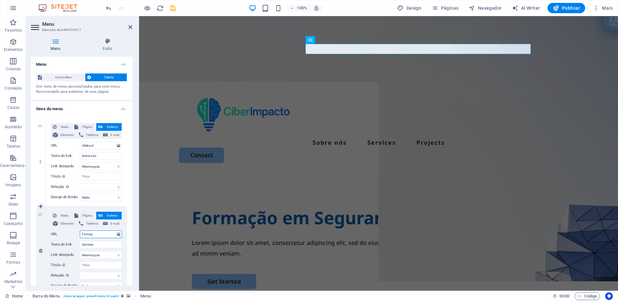
click at [98, 234] on input "Formaç" at bounding box center [101, 234] width 42 height 8
click at [97, 235] on input "Formaç" at bounding box center [101, 234] width 42 height 8
type input "Formaçõa"
select select
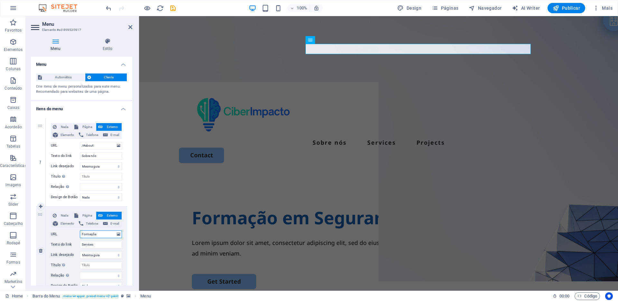
select select
type input "Formaç"
select select
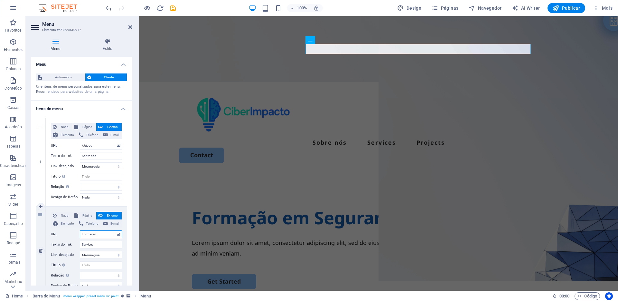
type input "Formação"
select select
type input "Formação"
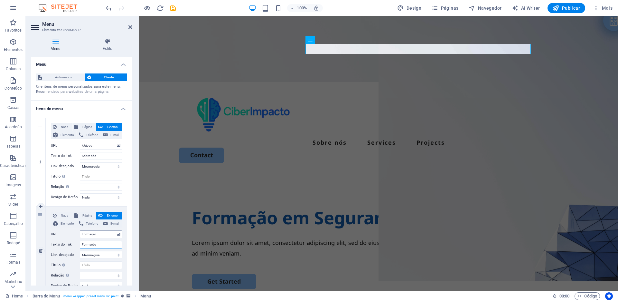
select select
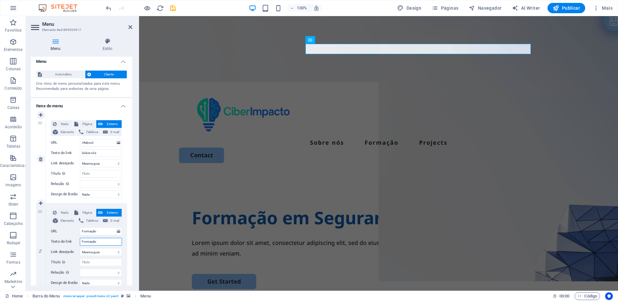
scroll to position [3, 0]
type input "Formação"
drag, startPoint x: 98, startPoint y: 153, endPoint x: 70, endPoint y: 153, distance: 28.3
click at [70, 153] on div "Texto do link Sobre nós" at bounding box center [86, 153] width 71 height 8
drag, startPoint x: 98, startPoint y: 143, endPoint x: 69, endPoint y: 142, distance: 29.0
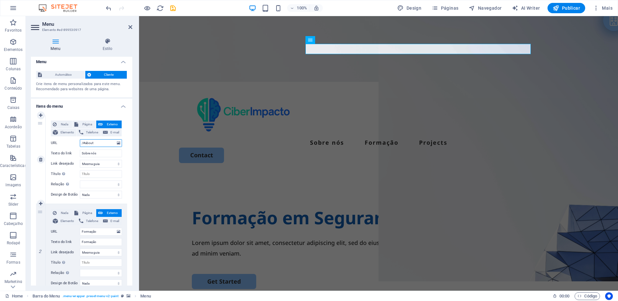
click at [69, 142] on div "URL /#about" at bounding box center [86, 143] width 71 height 8
paste input "Sobre nós"
type input "Sobre nós"
select select
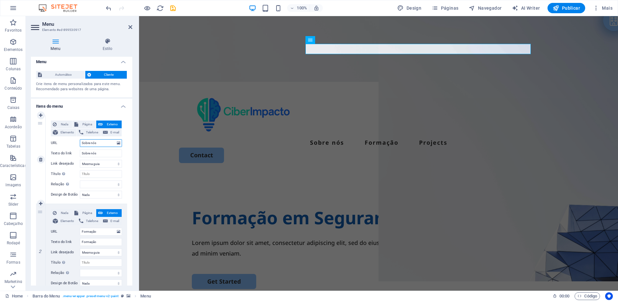
select select
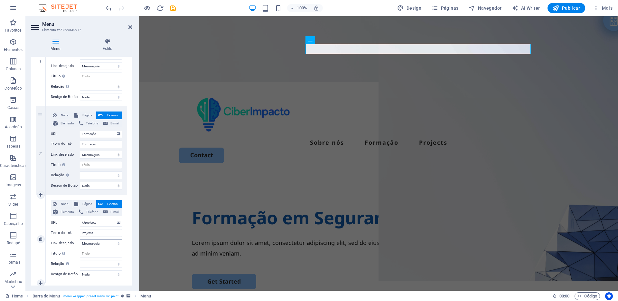
scroll to position [112, 0]
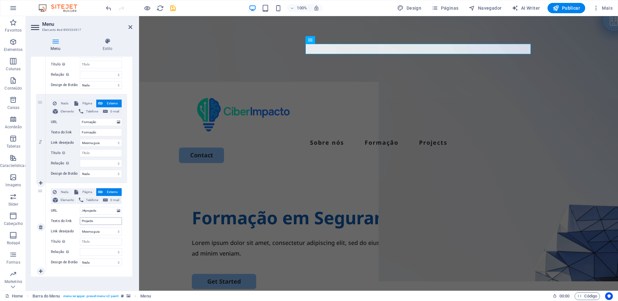
type input "Sobre nós"
drag, startPoint x: 102, startPoint y: 222, endPoint x: 73, endPoint y: 222, distance: 28.3
click at [73, 222] on div "Texto do link Projects" at bounding box center [86, 221] width 71 height 8
type input "ventos"
select select
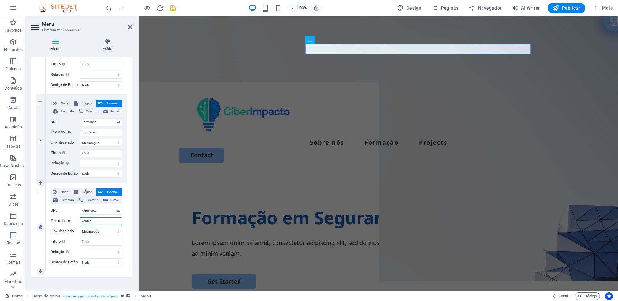
select select
click at [82, 221] on input "ventos" at bounding box center [101, 221] width 42 height 8
type input "eventos"
select select
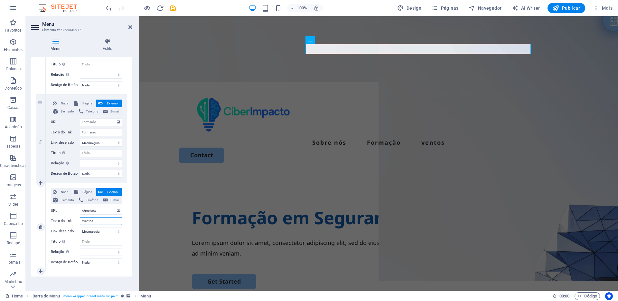
select select
type input "ventos"
select select
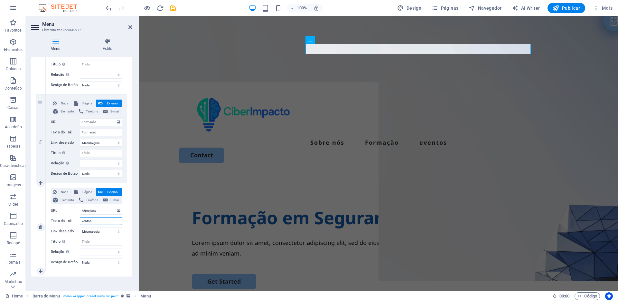
select select
type input "Eventos"
select select
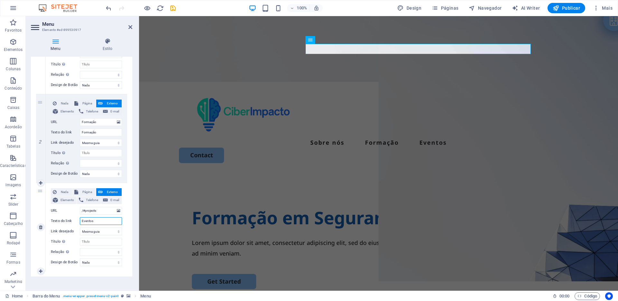
drag, startPoint x: 99, startPoint y: 222, endPoint x: 59, endPoint y: 222, distance: 39.9
click at [59, 222] on div "Texto do link Eventos" at bounding box center [86, 221] width 71 height 8
type input "Eventos"
drag, startPoint x: 102, startPoint y: 210, endPoint x: 70, endPoint y: 211, distance: 32.5
click at [70, 211] on div "URL /#projects" at bounding box center [86, 211] width 71 height 8
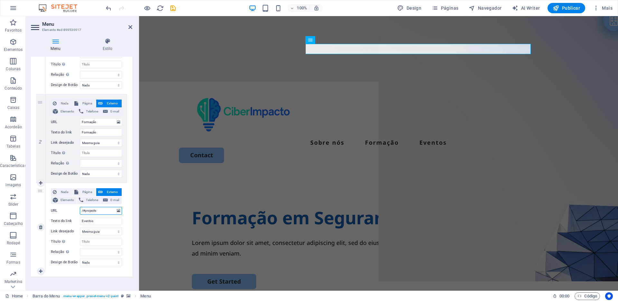
click at [98, 210] on input "/#projects" at bounding box center [101, 211] width 42 height 8
drag, startPoint x: 95, startPoint y: 211, endPoint x: 88, endPoint y: 211, distance: 7.1
click at [88, 211] on input "/#projects" at bounding box center [101, 211] width 42 height 8
paste input "Evento"
type input "/#Eventos"
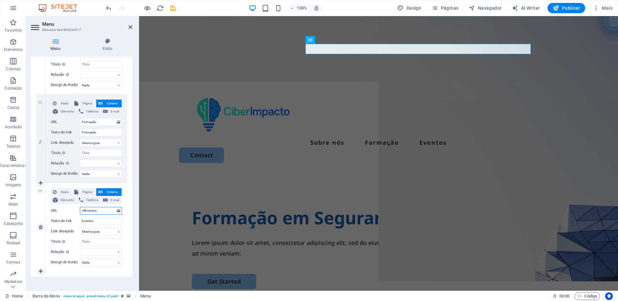
select select
drag, startPoint x: 102, startPoint y: 211, endPoint x: 77, endPoint y: 211, distance: 24.8
click at [77, 211] on div "URL /#Eventos" at bounding box center [86, 211] width 71 height 8
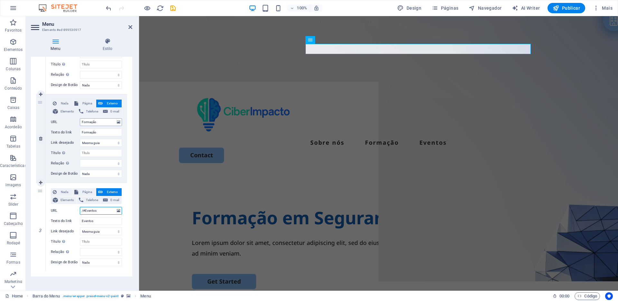
type input "/#Eventos"
drag, startPoint x: 100, startPoint y: 121, endPoint x: 73, endPoint y: 120, distance: 27.7
click at [73, 120] on div "URL Formação" at bounding box center [86, 122] width 71 height 8
paste input "/#Eventos"
type input "/#Eventos"
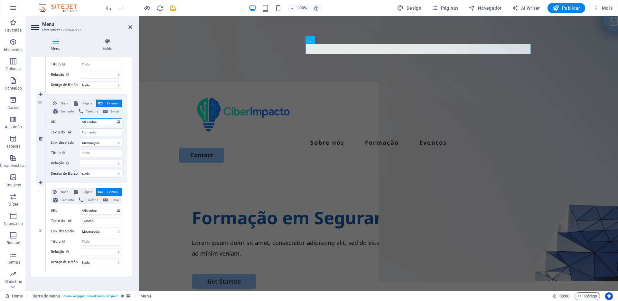
select select
drag, startPoint x: 98, startPoint y: 133, endPoint x: 79, endPoint y: 132, distance: 18.4
click at [79, 132] on div "Texto do link Formação" at bounding box center [86, 132] width 71 height 8
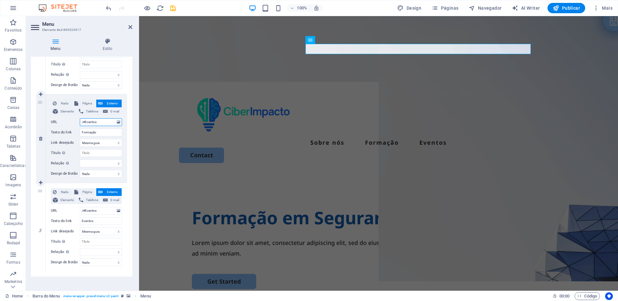
drag, startPoint x: 97, startPoint y: 123, endPoint x: 85, endPoint y: 123, distance: 11.6
click at [85, 123] on input "/#Eventos" at bounding box center [101, 122] width 42 height 8
paste input "Formação"
type input "/#Formação"
select select
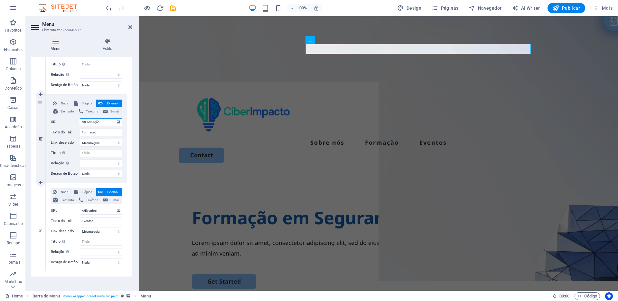
select select
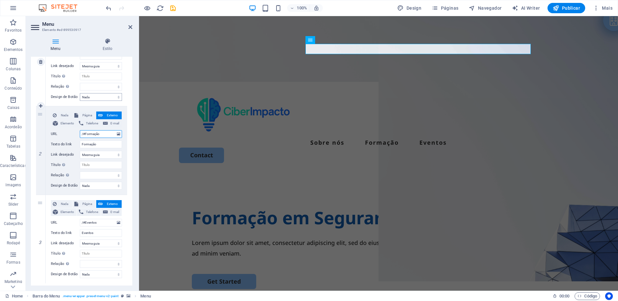
scroll to position [60, 0]
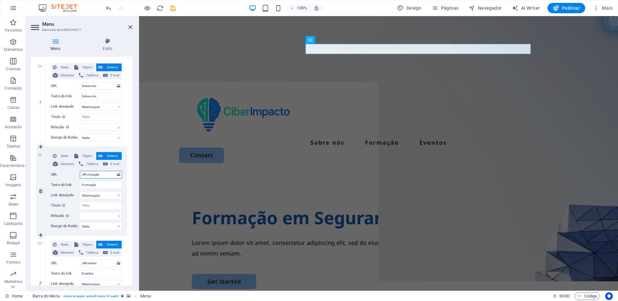
drag, startPoint x: 101, startPoint y: 175, endPoint x: 63, endPoint y: 173, distance: 37.7
click at [63, 173] on div "URL /#Formação" at bounding box center [86, 175] width 71 height 8
type input "/#Formação"
drag, startPoint x: 100, startPoint y: 87, endPoint x: 74, endPoint y: 86, distance: 25.8
click at [74, 86] on div "URL Sobre nós" at bounding box center [86, 86] width 71 height 8
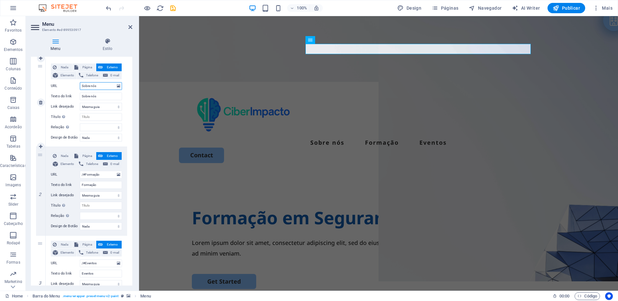
paste input "/#Formação"
type input "/#Formação"
select select
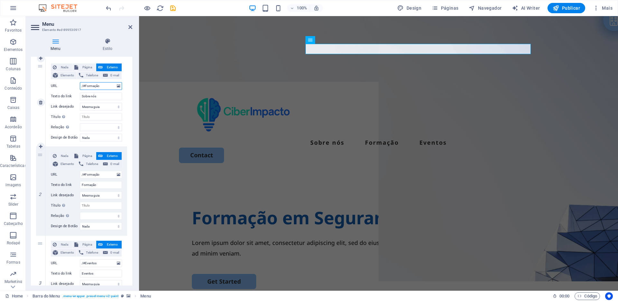
drag, startPoint x: 104, startPoint y: 86, endPoint x: 85, endPoint y: 86, distance: 19.3
click at [85, 86] on input "/#Formação" at bounding box center [101, 86] width 42 height 8
drag, startPoint x: 97, startPoint y: 98, endPoint x: 76, endPoint y: 98, distance: 20.6
click at [76, 98] on div "Texto do link Sobre nós" at bounding box center [86, 96] width 71 height 8
drag, startPoint x: 101, startPoint y: 85, endPoint x: 85, endPoint y: 86, distance: 16.5
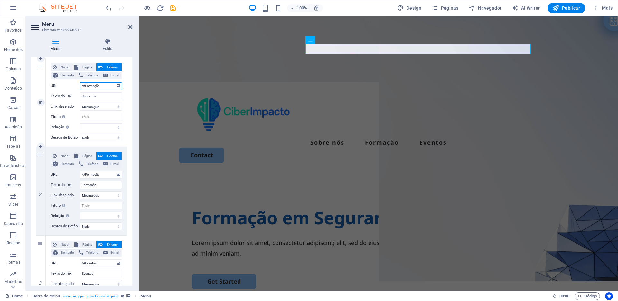
click at [85, 86] on input "/#Formação" at bounding box center [101, 86] width 42 height 8
paste input "Sobre nós"
type input "/#Sobre nós"
select select
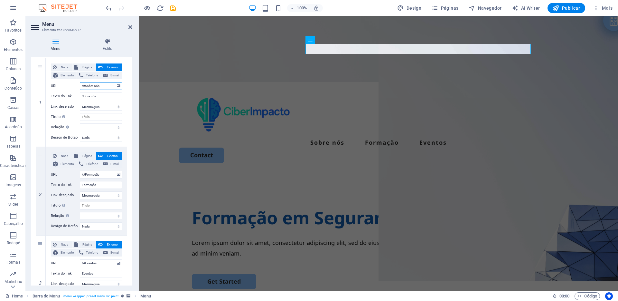
select select
click at [86, 86] on input "/#Sobre nós" at bounding box center [101, 86] width 42 height 8
type input "/#Sobre nós"
click at [209, 205] on div "Formação em Segurança da Informação" at bounding box center [379, 217] width 374 height 24
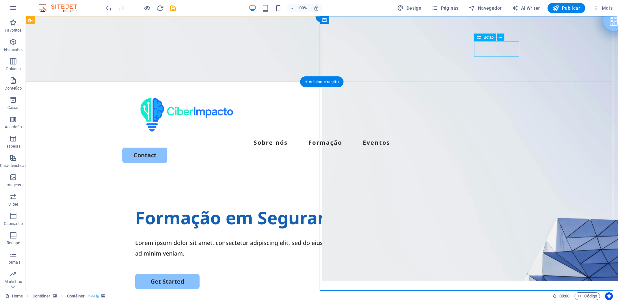
click at [492, 147] on div "Contact" at bounding box center [321, 154] width 399 height 15
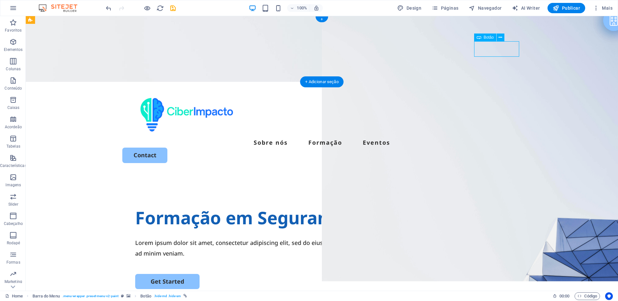
click at [492, 147] on div "Contact" at bounding box center [321, 154] width 399 height 15
select select "px"
click at [500, 147] on div "Contact" at bounding box center [321, 154] width 399 height 15
click at [501, 36] on icon at bounding box center [501, 37] width 4 height 7
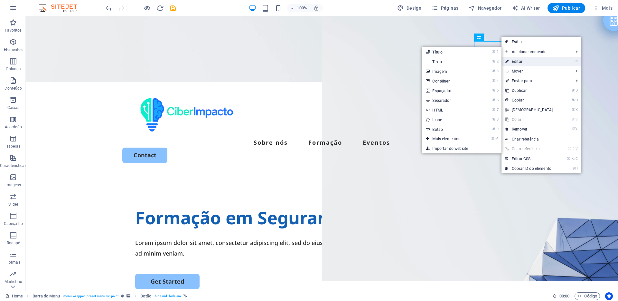
click at [522, 62] on link "⏎ Editar" at bounding box center [529, 62] width 55 height 10
select select "px"
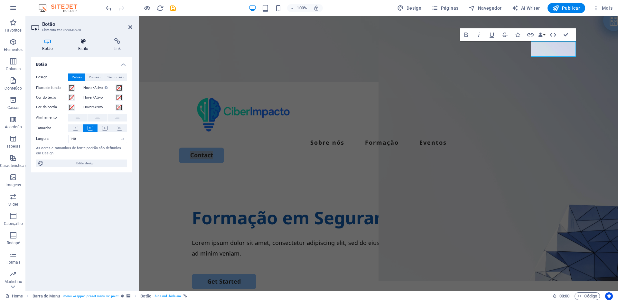
click at [81, 48] on h4 "Estilo" at bounding box center [84, 45] width 35 height 14
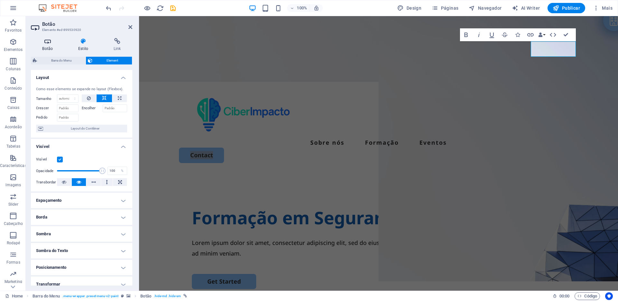
click at [46, 43] on icon at bounding box center [47, 41] width 33 height 6
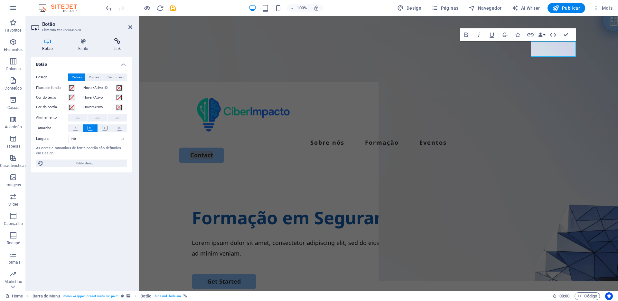
click at [117, 41] on icon at bounding box center [117, 41] width 30 height 6
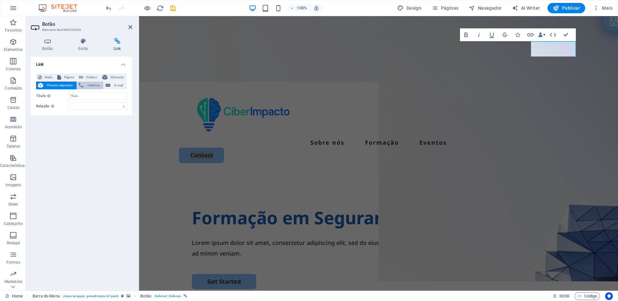
click at [91, 88] on span "Telefone" at bounding box center [93, 85] width 16 height 8
click at [89, 43] on icon at bounding box center [83, 41] width 33 height 6
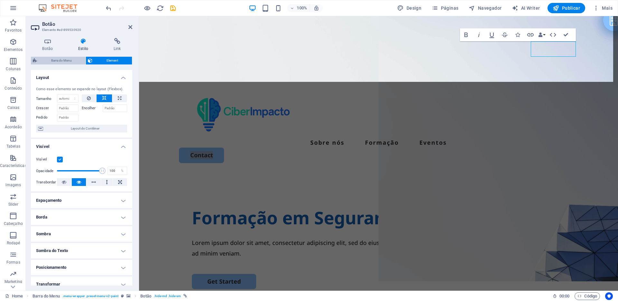
click at [62, 61] on span "Barra do Menu" at bounding box center [61, 61] width 45 height 8
select select "header"
select select "rem"
select select "px"
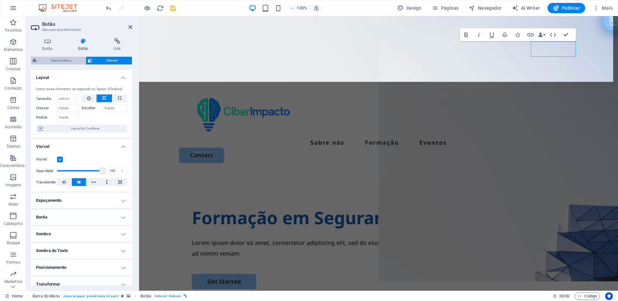
select select "rem"
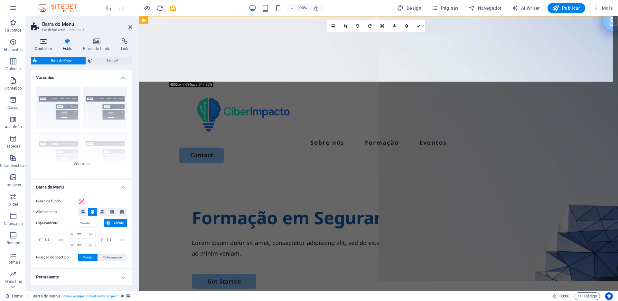
click at [46, 41] on icon at bounding box center [43, 41] width 25 height 6
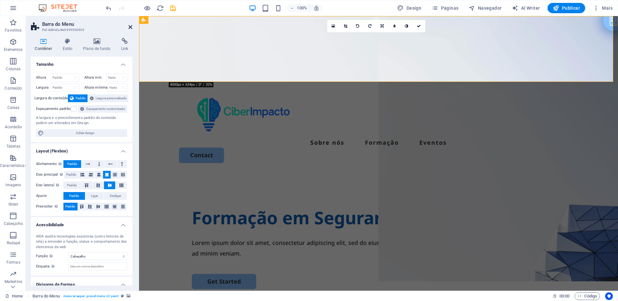
click at [129, 26] on icon at bounding box center [130, 26] width 4 height 5
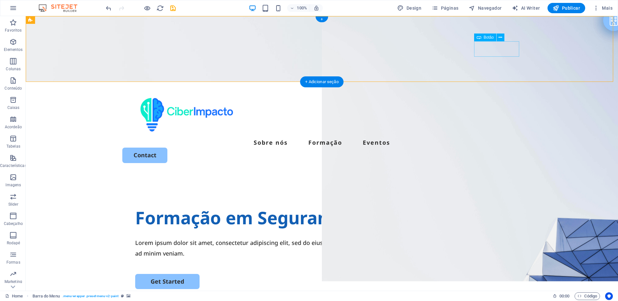
click at [512, 147] on div "Contact" at bounding box center [321, 154] width 399 height 15
click at [486, 37] on span "Botão" at bounding box center [489, 37] width 10 height 4
click at [501, 38] on icon at bounding box center [501, 37] width 4 height 7
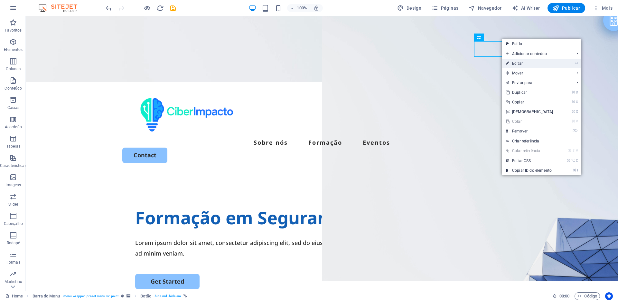
click at [520, 63] on link "⏎ Editar" at bounding box center [529, 64] width 55 height 10
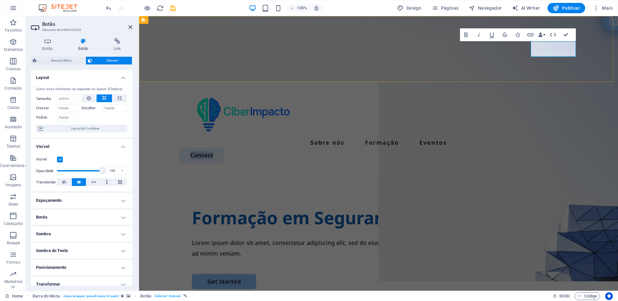
click at [224, 147] on link "Contact" at bounding box center [201, 154] width 45 height 15
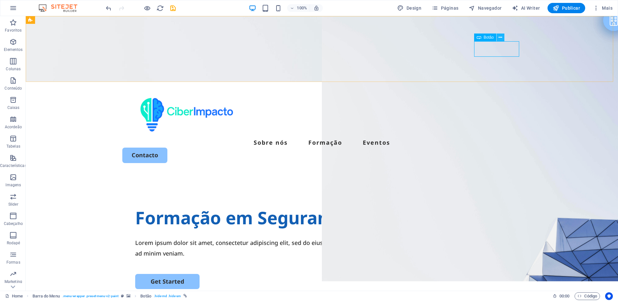
click at [501, 36] on icon at bounding box center [501, 37] width 4 height 7
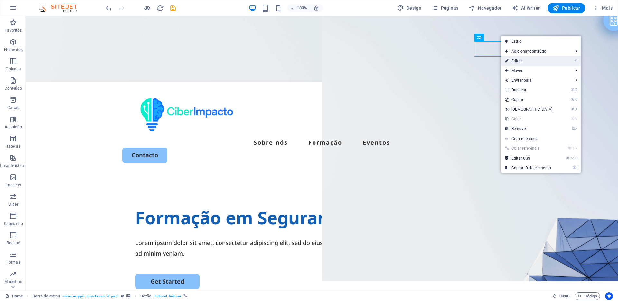
drag, startPoint x: 527, startPoint y: 58, endPoint x: 342, endPoint y: 42, distance: 185.5
click at [527, 58] on link "⏎ Editar" at bounding box center [528, 61] width 55 height 10
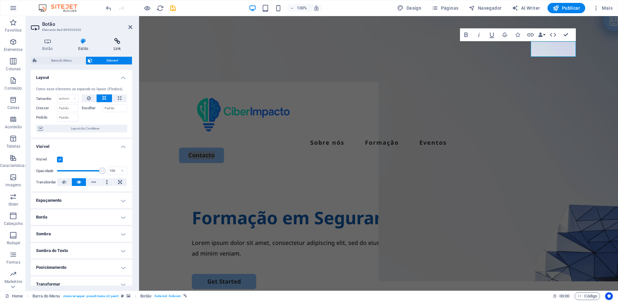
click at [118, 44] on h4 "Link" at bounding box center [117, 45] width 30 height 14
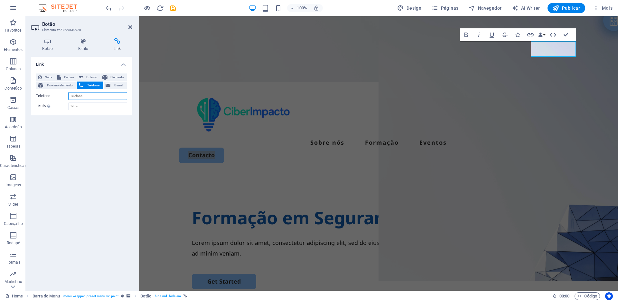
click at [92, 96] on input "Telefone" at bounding box center [97, 96] width 59 height 8
paste input "926677890"
click at [78, 96] on input "[PHONE_NUMBER]" at bounding box center [97, 96] width 59 height 8
click at [84, 96] on input "[PHONE_NUMBER]" at bounding box center [97, 96] width 59 height 8
click at [90, 96] on input "[PHONE_NUMBER]" at bounding box center [97, 96] width 59 height 8
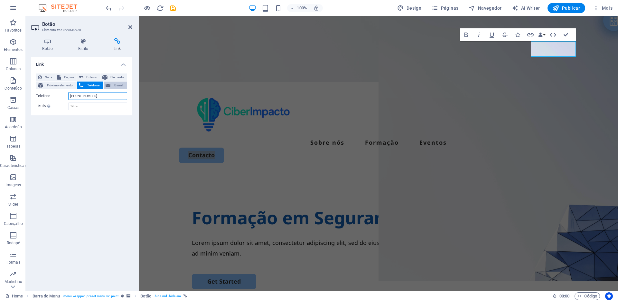
type input "[PHONE_NUMBER]"
click at [116, 85] on span "E-mail" at bounding box center [118, 85] width 13 height 8
click at [129, 27] on icon at bounding box center [130, 26] width 4 height 5
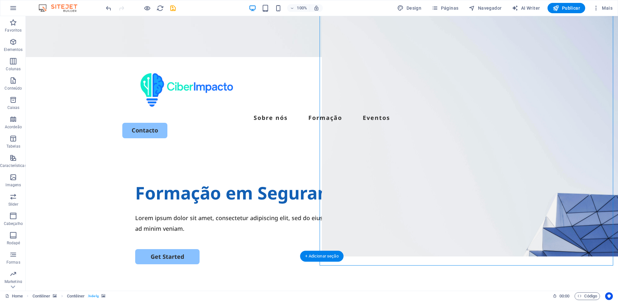
scroll to position [26, 0]
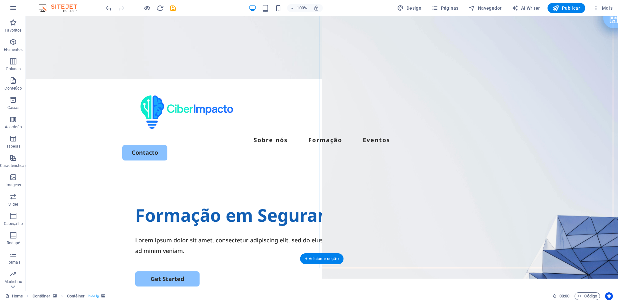
scroll to position [0, 0]
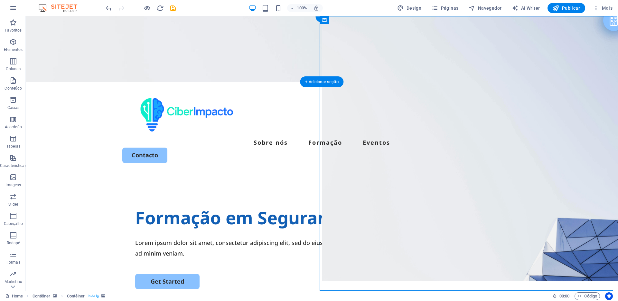
click at [341, 24] on figure at bounding box center [322, 49] width 592 height 66
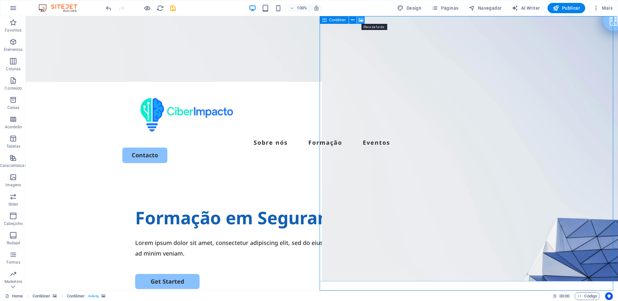
click at [361, 20] on icon at bounding box center [361, 20] width 5 height 7
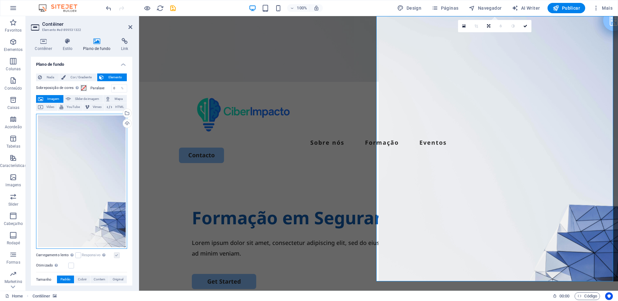
click at [111, 159] on div "Arraste os arquivos aqui, clique para escolher os arquivos ou selecione os arqu…" at bounding box center [81, 181] width 91 height 135
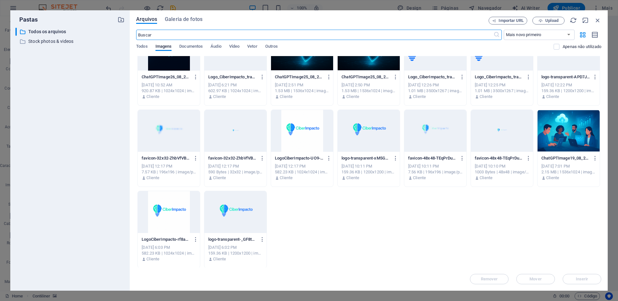
scroll to position [353, 0]
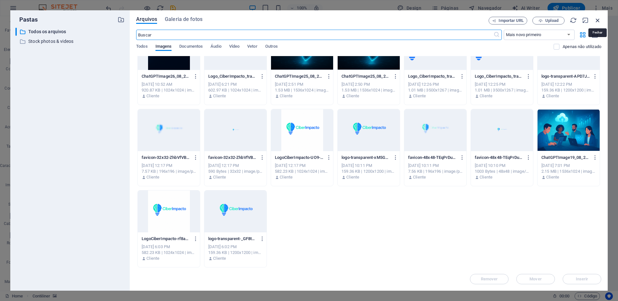
click at [598, 21] on icon "button" at bounding box center [597, 20] width 7 height 7
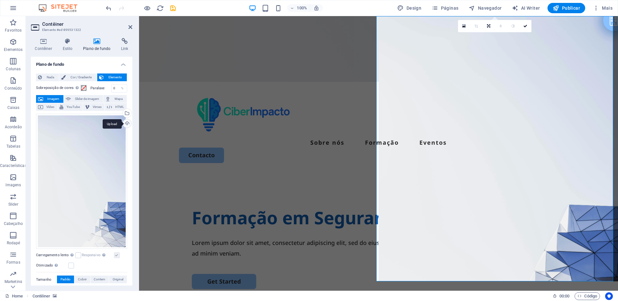
click at [126, 123] on div "Upload" at bounding box center [127, 124] width 10 height 10
click at [526, 24] on icon at bounding box center [526, 26] width 4 height 4
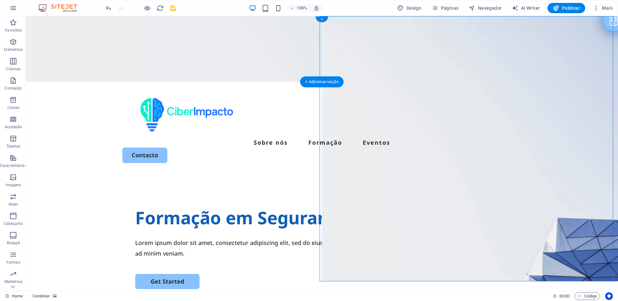
click at [372, 33] on figure at bounding box center [322, 49] width 592 height 66
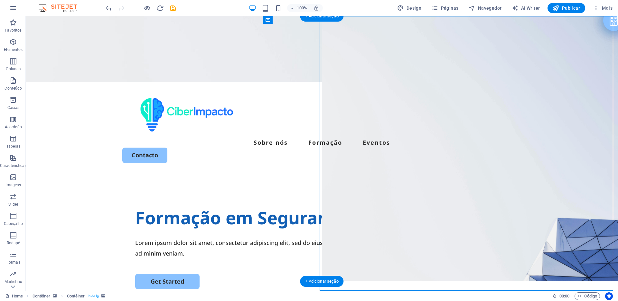
select select "ms"
select select "s"
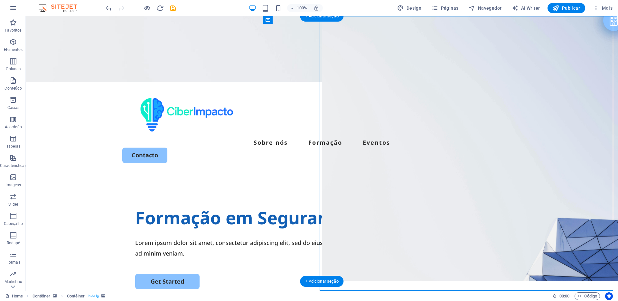
select select "progressive"
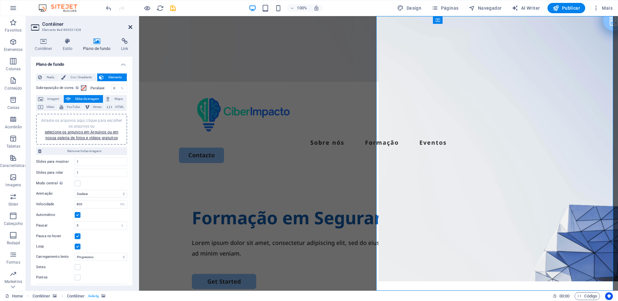
click at [132, 28] on icon at bounding box center [130, 26] width 4 height 5
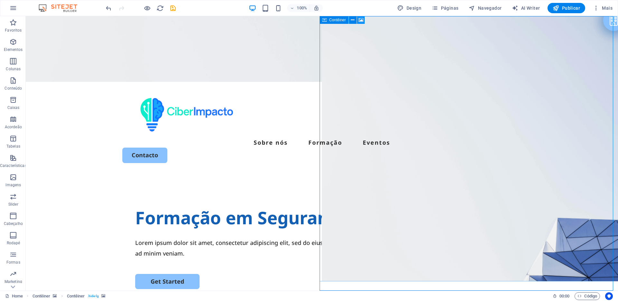
click at [363, 21] on icon at bounding box center [361, 20] width 5 height 7
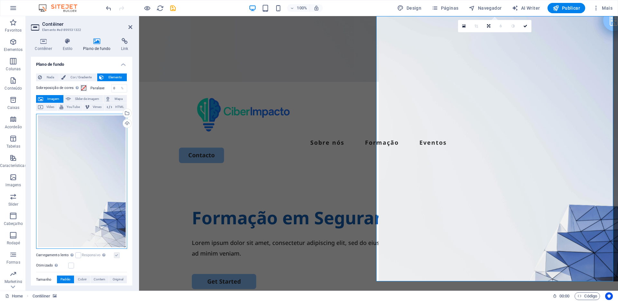
click at [99, 144] on div "Arraste os arquivos aqui, clique para escolher os arquivos ou selecione os arqu…" at bounding box center [81, 181] width 91 height 135
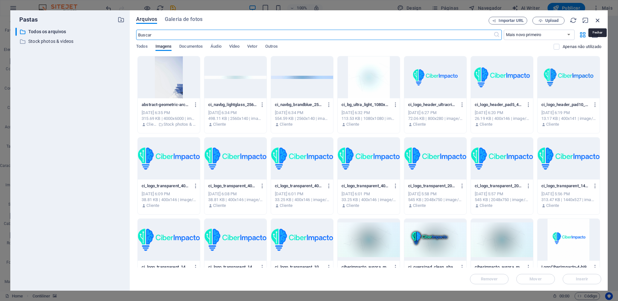
click at [596, 23] on icon "button" at bounding box center [597, 20] width 7 height 7
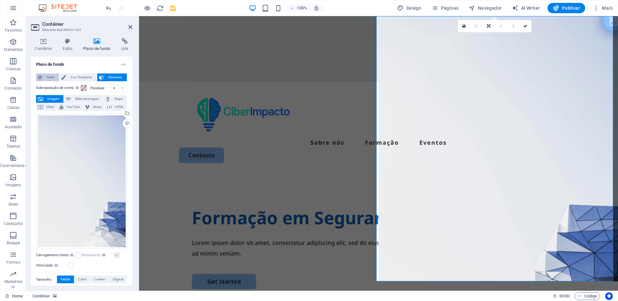
click at [43, 75] on button "Nada" at bounding box center [47, 77] width 23 height 8
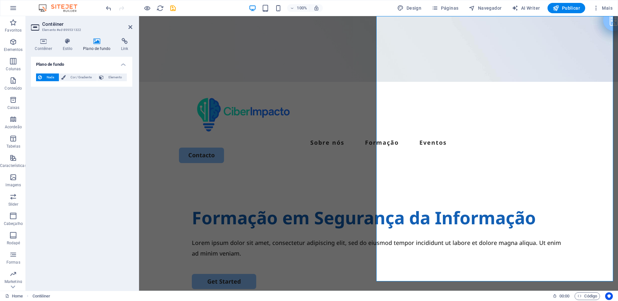
click at [380, 129] on div at bounding box center [499, 153] width 240 height 274
click at [418, 140] on div at bounding box center [499, 153] width 240 height 274
select select "ms"
select select "s"
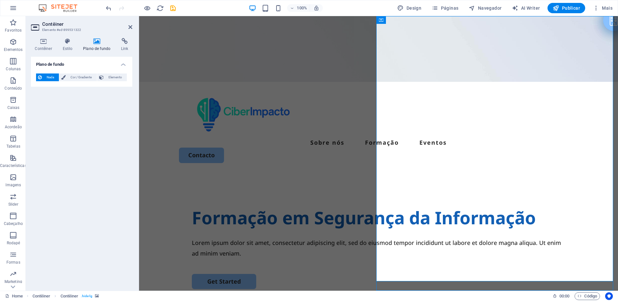
select select "progressive"
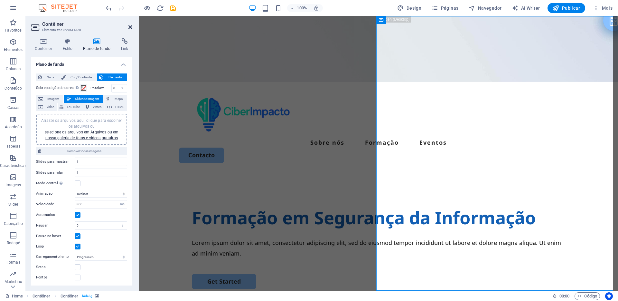
click at [132, 27] on icon at bounding box center [130, 26] width 4 height 5
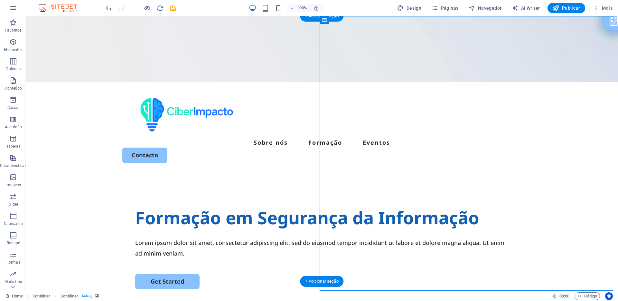
click at [343, 116] on div at bounding box center [470, 153] width 296 height 274
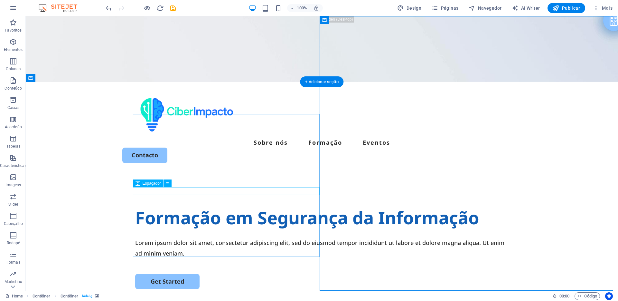
click at [259, 230] on div at bounding box center [322, 234] width 374 height 8
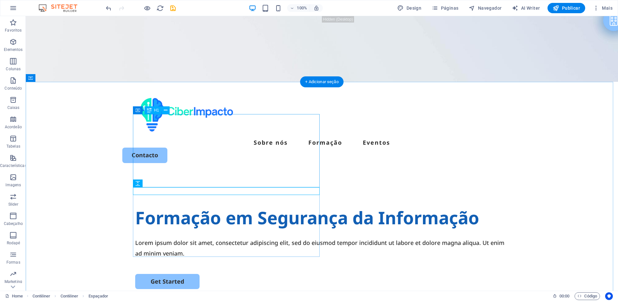
click at [244, 205] on div "Formação em Segurança da Informação" at bounding box center [322, 217] width 374 height 24
click at [243, 205] on div "Formação em Segurança da Informação" at bounding box center [322, 217] width 374 height 24
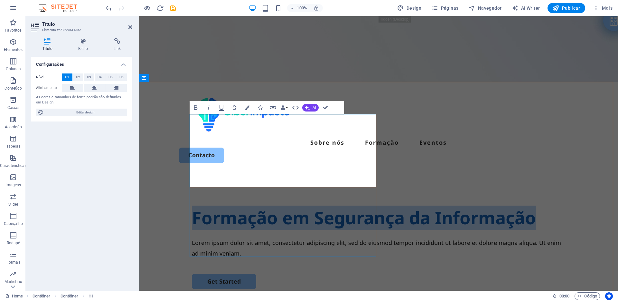
drag, startPoint x: 306, startPoint y: 176, endPoint x: 194, endPoint y: 128, distance: 121.6
click at [194, 205] on h1 "Formação em Segurança da Informação" at bounding box center [379, 217] width 374 height 24
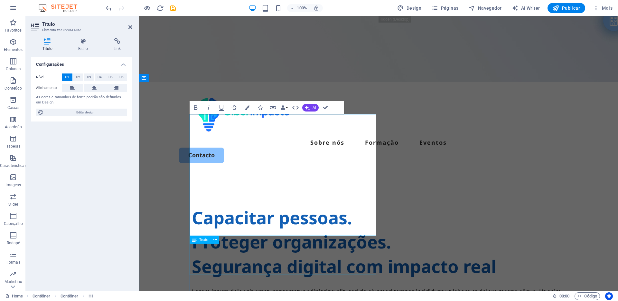
click at [337, 286] on div "Lorem ipsum dolor sit amet, consectetur adipiscing elit, sed do eiusmod tempor …" at bounding box center [379, 296] width 374 height 21
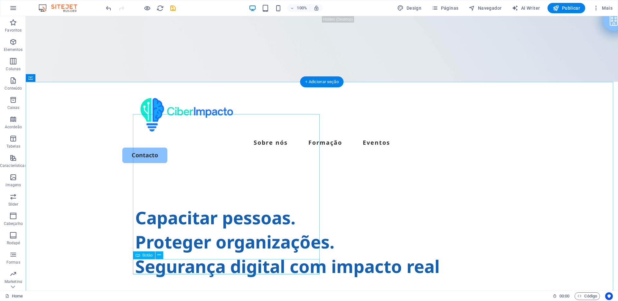
click at [144, 205] on div "Capacitar pessoas. Proteger organizações. Segurança digital com impacto real" at bounding box center [322, 241] width 374 height 73
click at [152, 111] on div "H1" at bounding box center [153, 110] width 17 height 8
click at [167, 110] on icon at bounding box center [166, 110] width 4 height 7
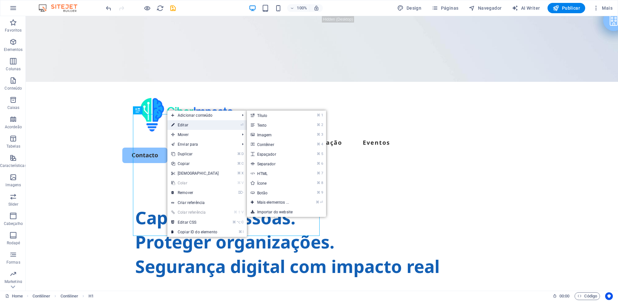
click at [187, 124] on link "⏎ Editar" at bounding box center [194, 125] width 55 height 10
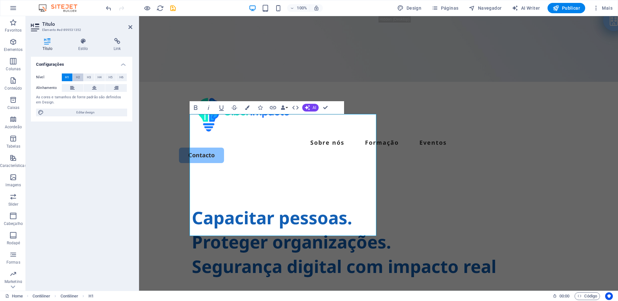
click at [77, 76] on span "H2" at bounding box center [78, 77] width 4 height 8
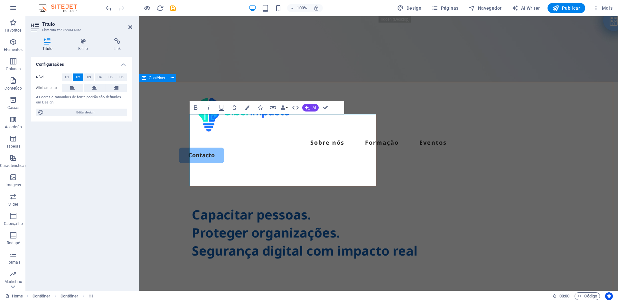
click at [358, 216] on div "Capacitar pessoas. Proteger organizações. Segurança digital com impacto real" at bounding box center [378, 297] width 479 height 248
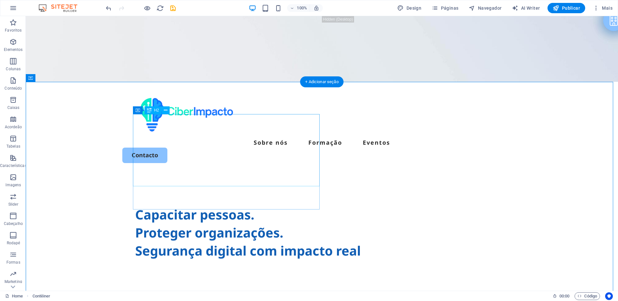
click at [246, 205] on div "Capacitar pessoas. Proteger organizações. Segurança digital com impacto real" at bounding box center [322, 232] width 374 height 54
click at [167, 111] on icon at bounding box center [166, 110] width 4 height 7
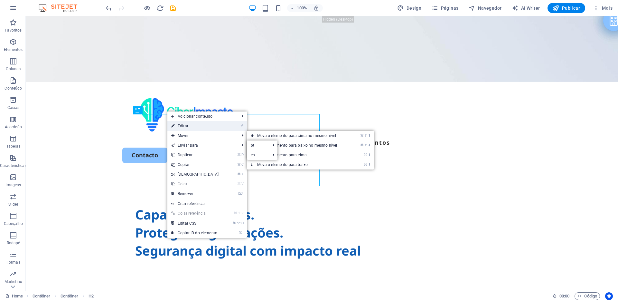
click at [184, 124] on link "⏎ Editar" at bounding box center [194, 126] width 55 height 10
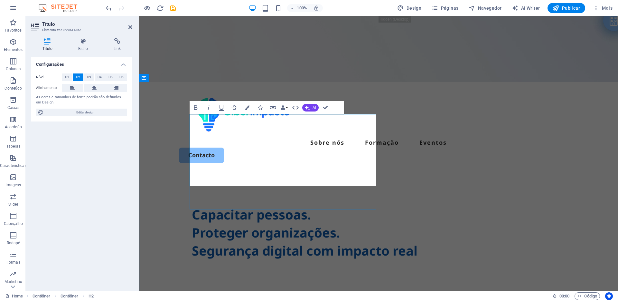
click at [197, 205] on span "Capacitar pessoas. Proteger organizações. Segurança digital com impacto real" at bounding box center [305, 232] width 226 height 54
click at [192, 205] on span "Capacitar pessoas. Proteger organizações. Segurança digital com impacto real" at bounding box center [305, 232] width 226 height 54
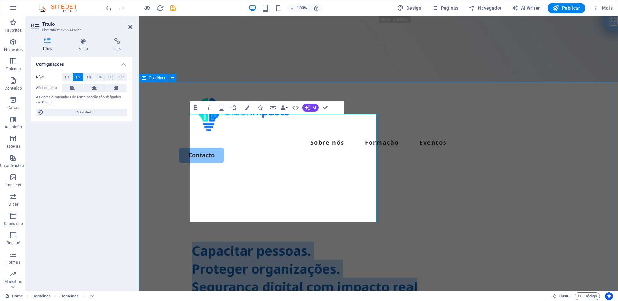
drag, startPoint x: 272, startPoint y: 213, endPoint x: 176, endPoint y: 157, distance: 111.2
click at [176, 173] on div "‌ ‌Capacitar pessoas. Proteger organizações. Segurança digital com impacto real" at bounding box center [378, 297] width 479 height 248
copy span "‌Capacitar pessoas. Proteger organizações. Segurança digital com impacto real"
click at [429, 146] on div at bounding box center [499, 153] width 240 height 274
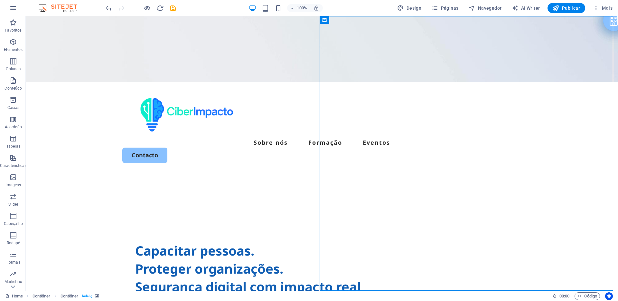
click at [419, 125] on div at bounding box center [470, 153] width 296 height 274
click at [351, 20] on icon at bounding box center [353, 20] width 4 height 7
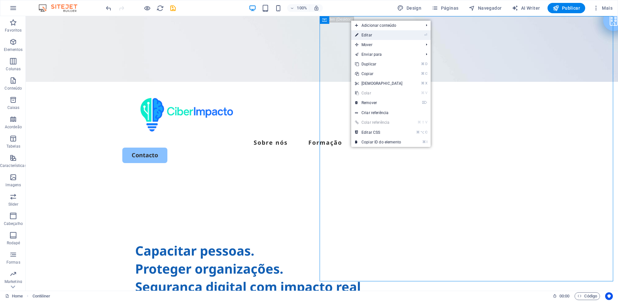
click at [373, 33] on link "⏎ Editar" at bounding box center [378, 35] width 55 height 10
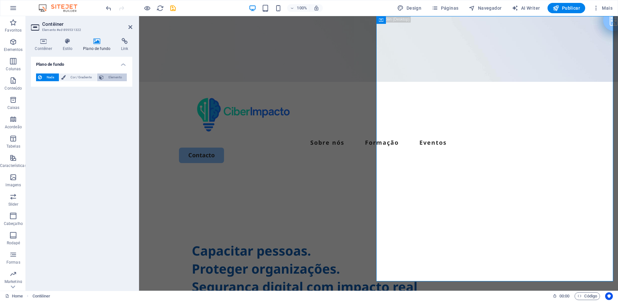
click at [120, 79] on span "Elemento" at bounding box center [115, 77] width 19 height 8
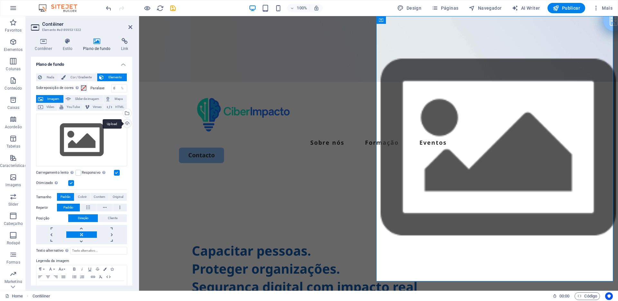
click at [124, 123] on div "Upload" at bounding box center [127, 124] width 10 height 10
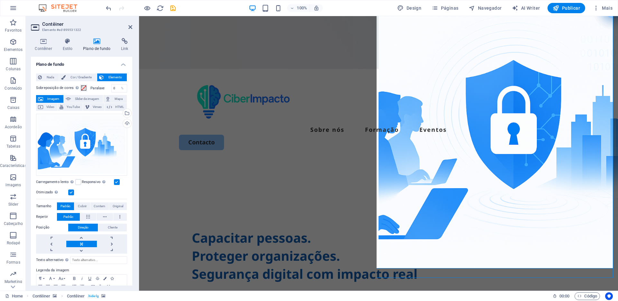
scroll to position [0, 0]
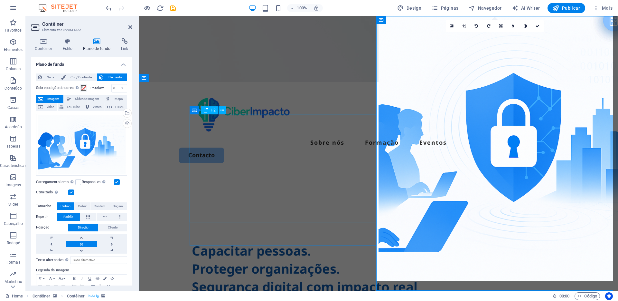
click at [336, 205] on div "Capacitar pessoas. Proteger organizações. Segurança digital com impacto real" at bounding box center [379, 250] width 374 height 90
